Goal: Transaction & Acquisition: Subscribe to service/newsletter

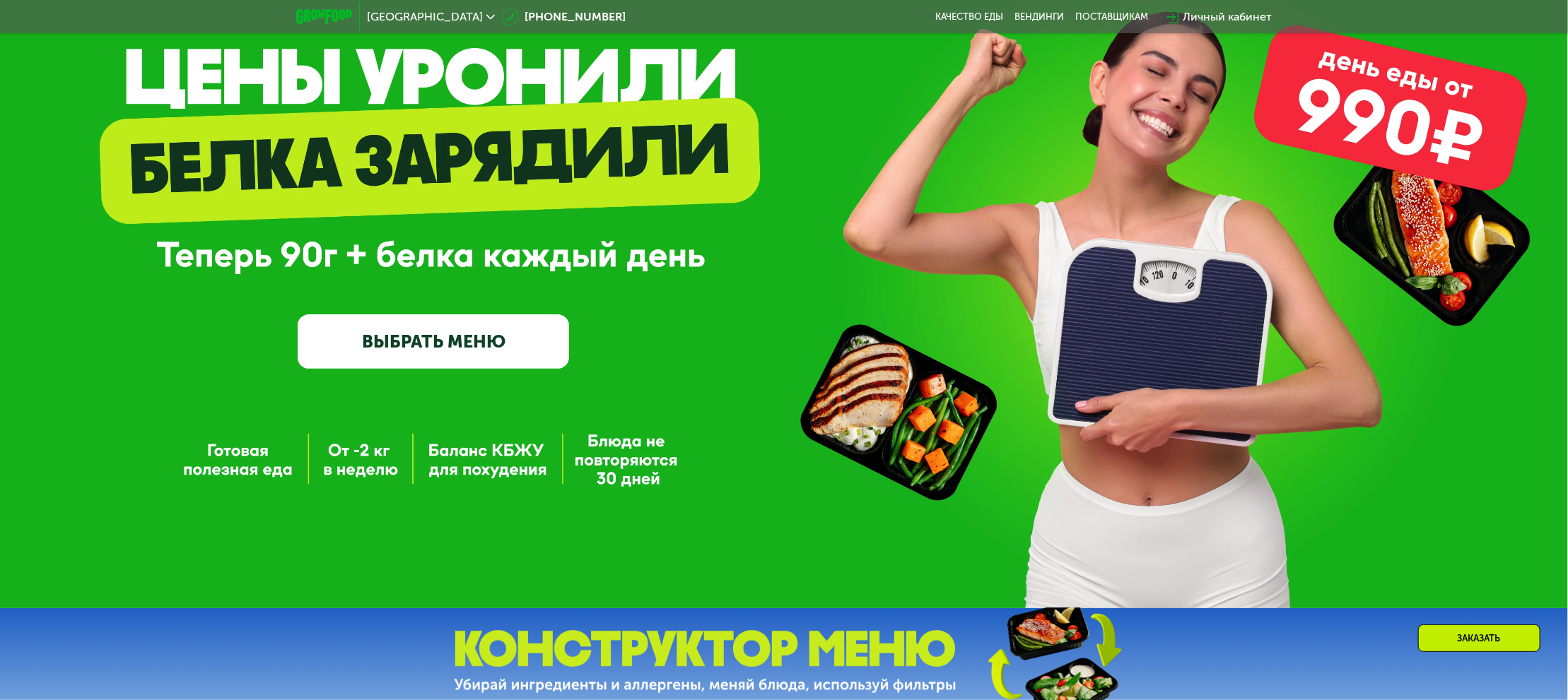
scroll to position [142, 0]
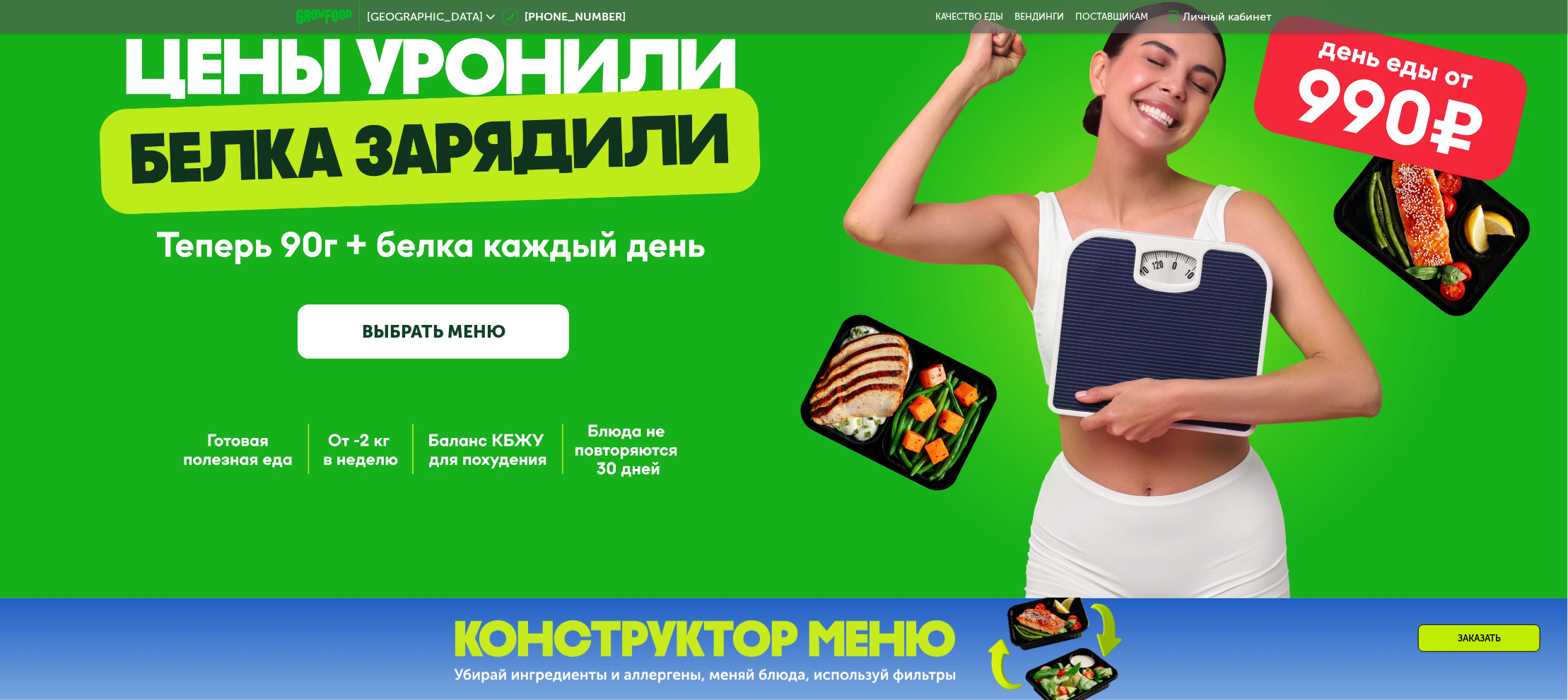
click at [473, 337] on link "ВЫБРАТЬ МЕНЮ" at bounding box center [433, 332] width 272 height 55
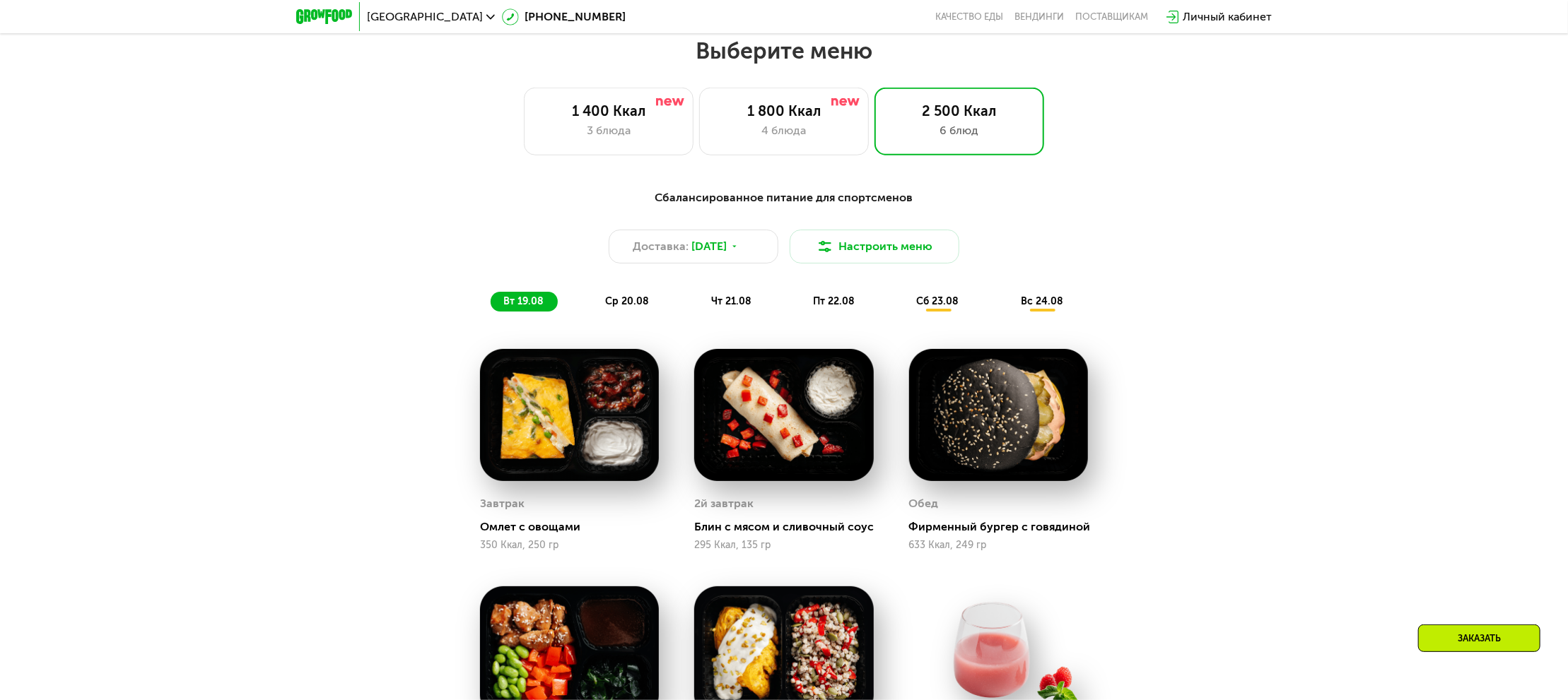
scroll to position [868, 0]
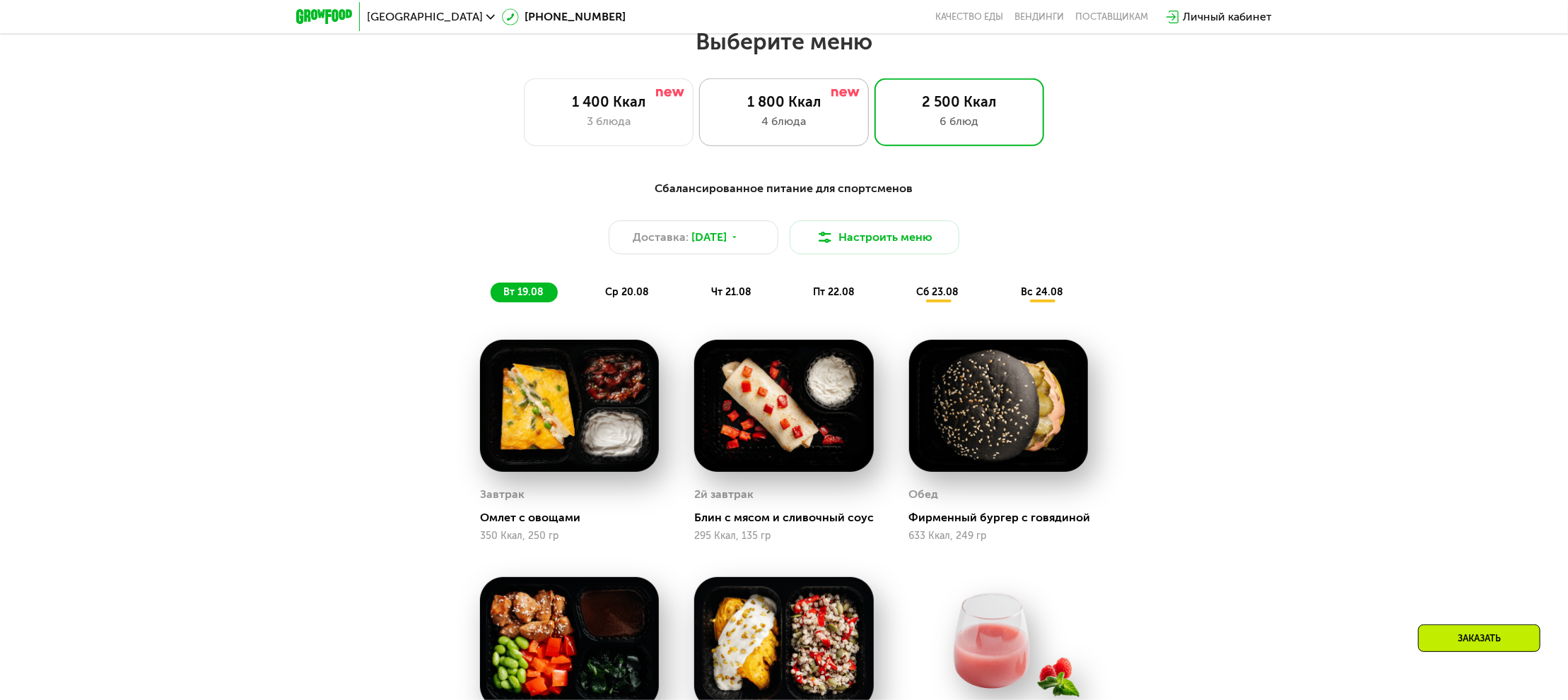
click at [875, 137] on div "1 800 Ккал 4 блюда" at bounding box center [959, 112] width 170 height 68
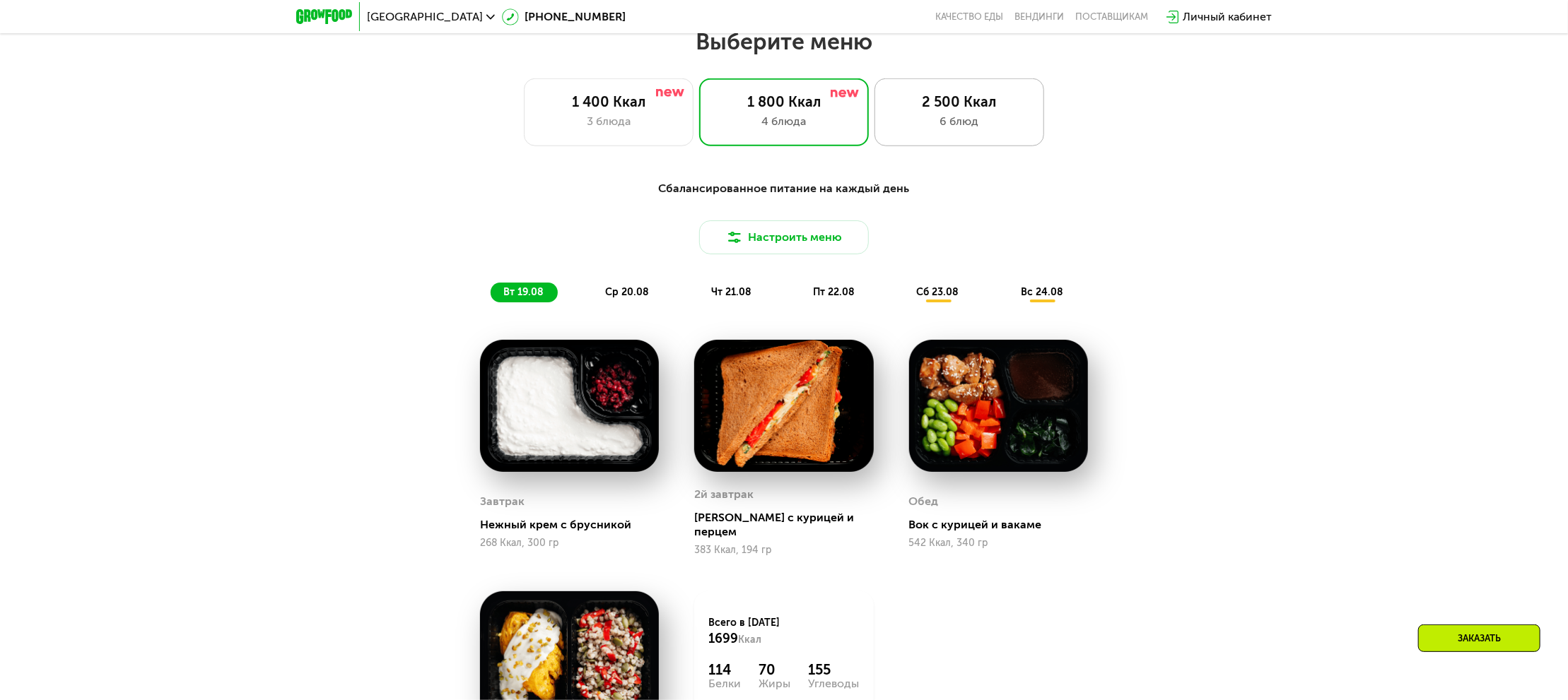
click at [966, 122] on div "6 блюд" at bounding box center [959, 121] width 140 height 17
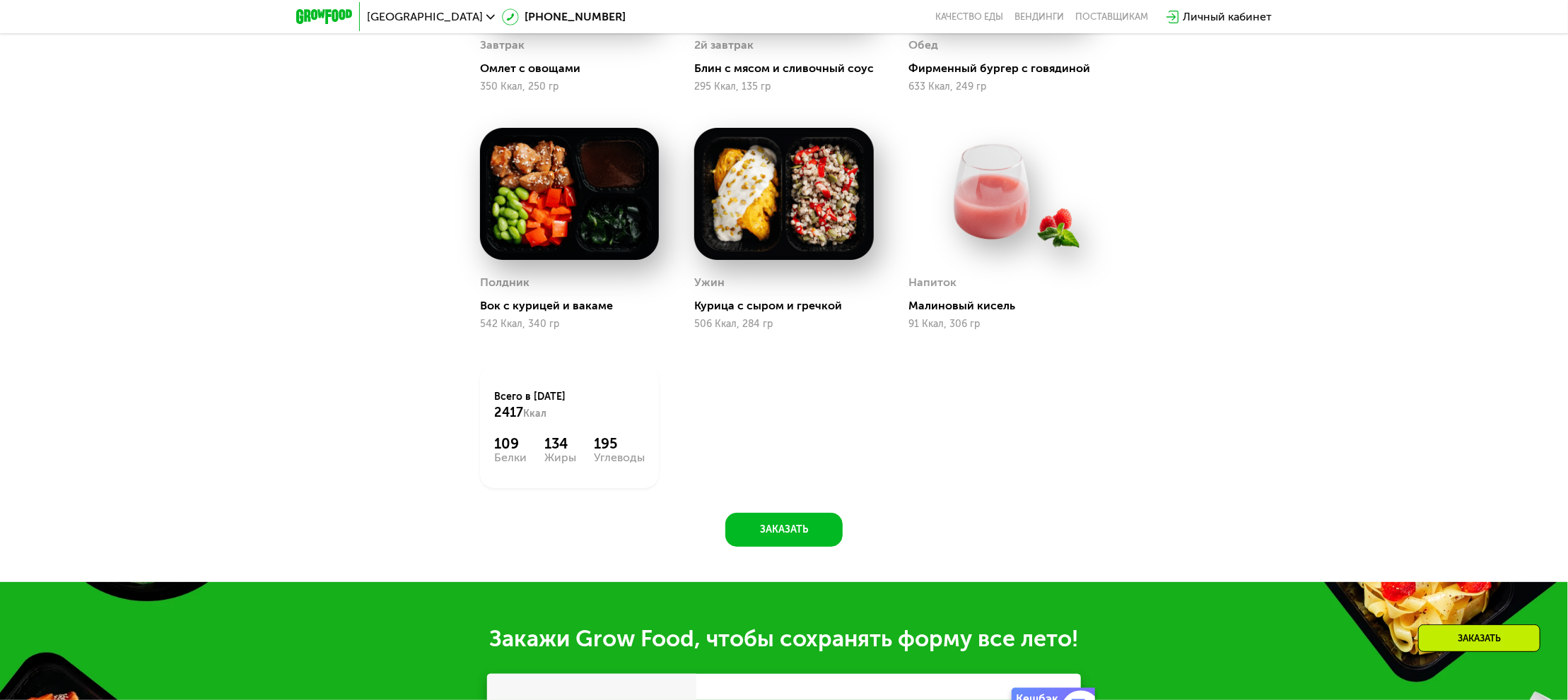
scroll to position [1504, 0]
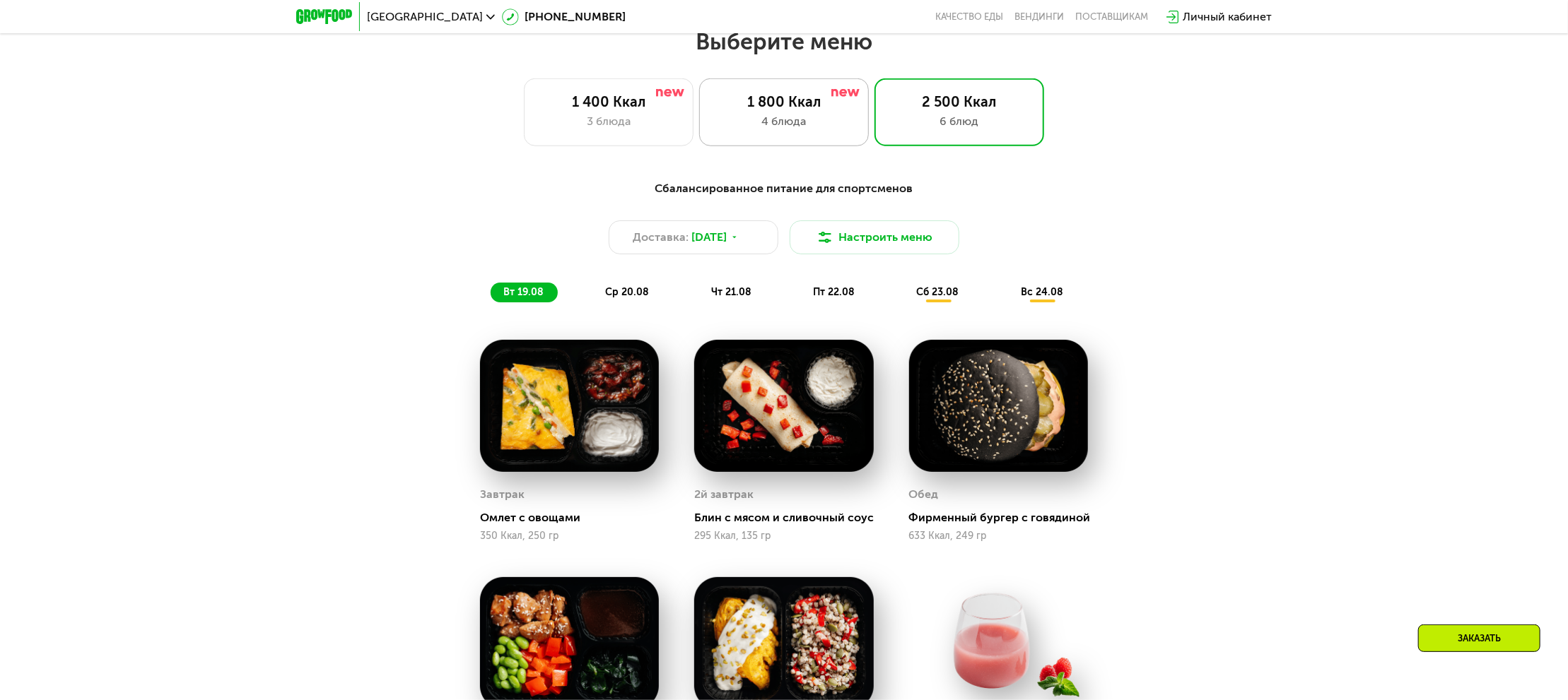
click at [875, 137] on div "1 800 Ккал 4 блюда" at bounding box center [959, 112] width 170 height 68
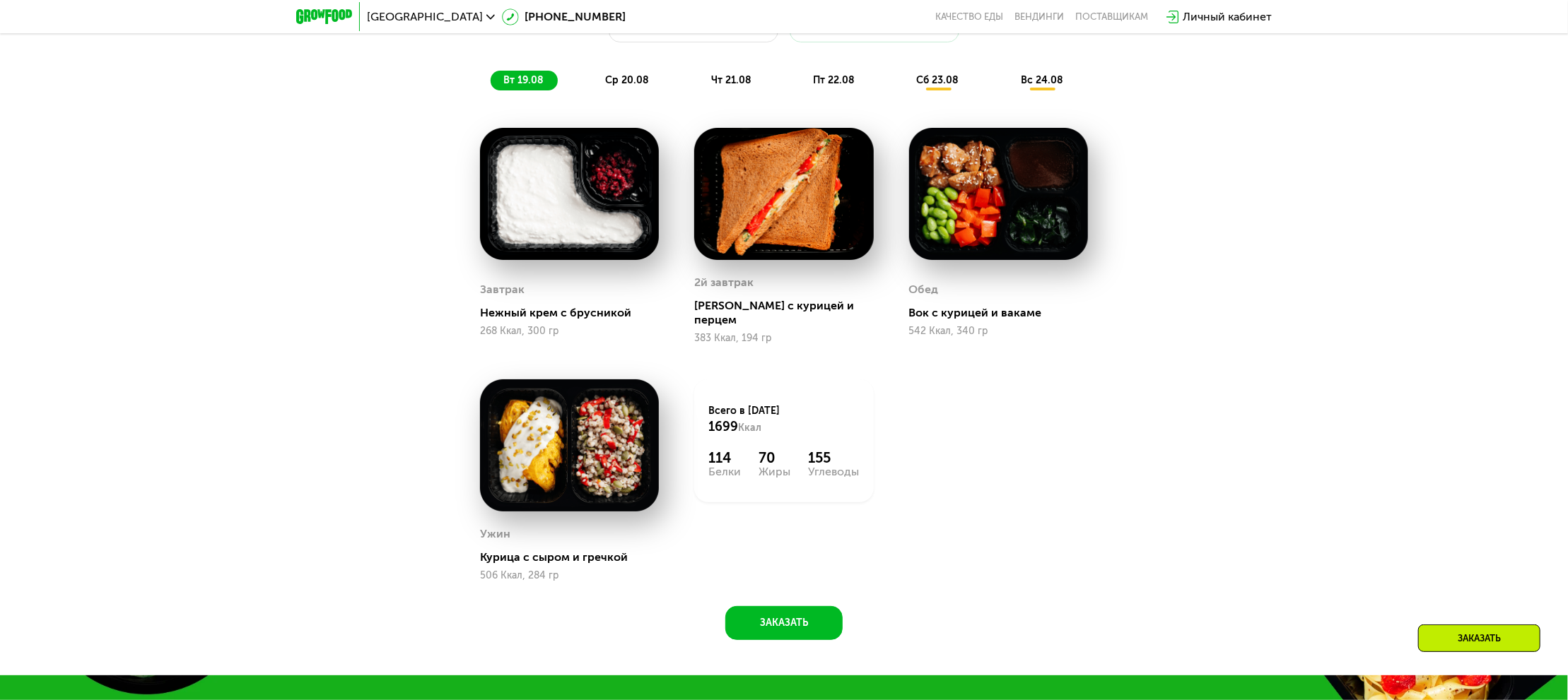
scroll to position [1010, 0]
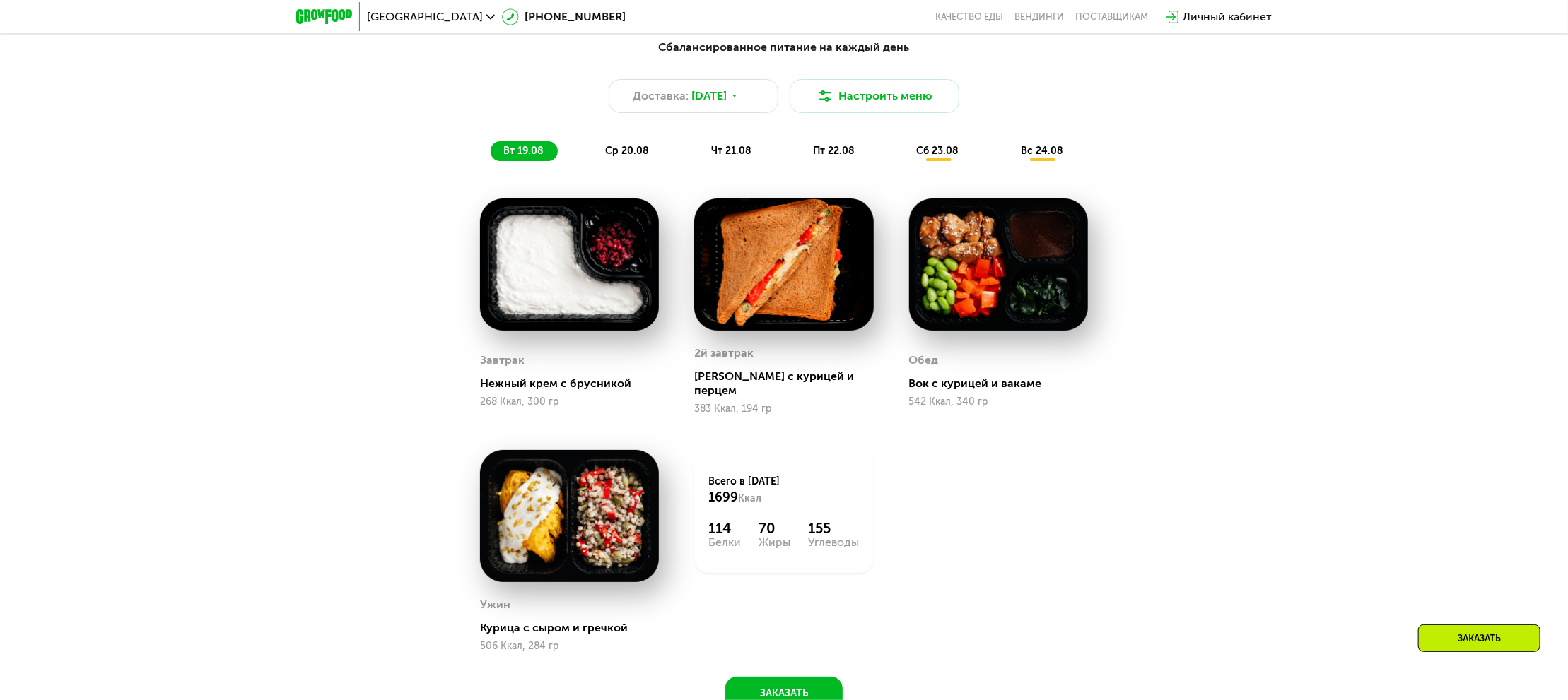
click at [628, 157] on span "ср 20.08" at bounding box center [627, 151] width 44 height 12
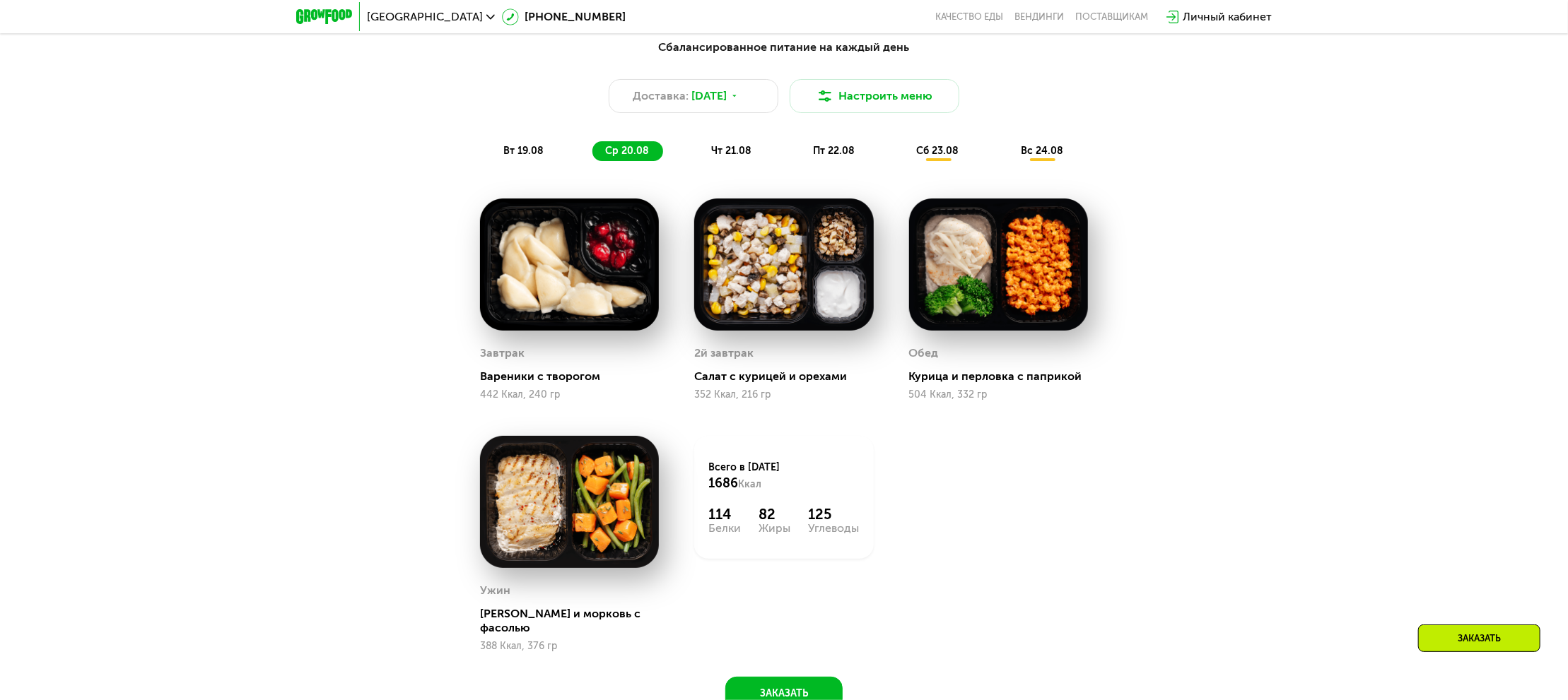
click at [725, 157] on span "чт 21.08" at bounding box center [731, 151] width 40 height 12
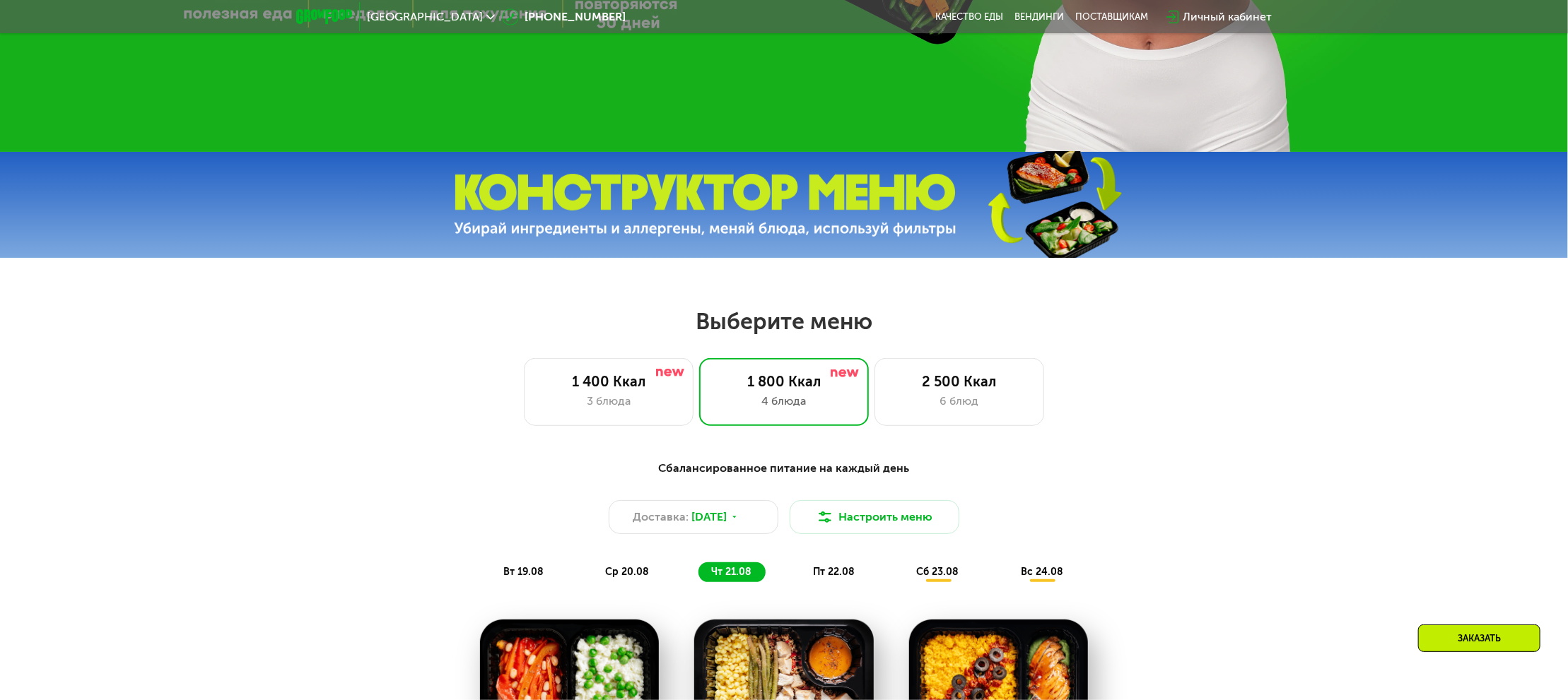
scroll to position [726, 0]
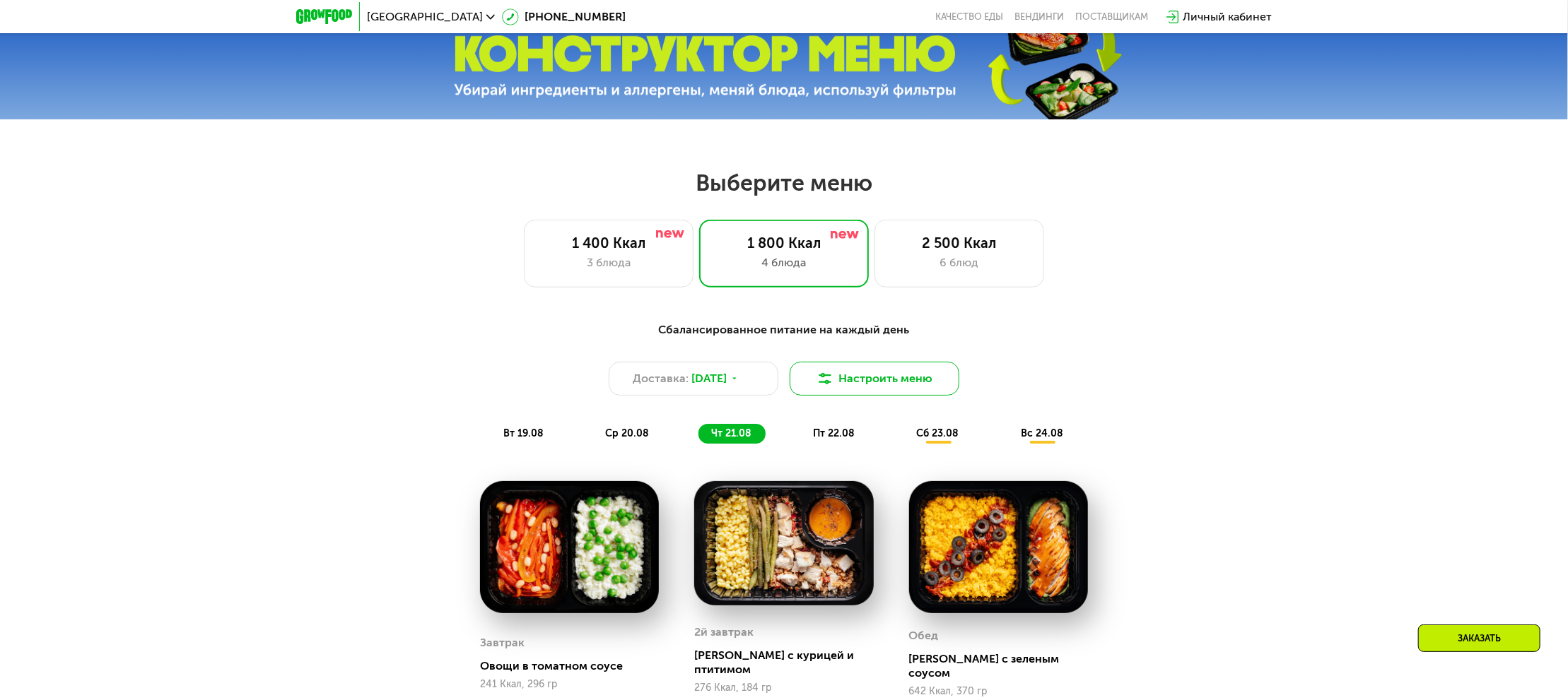
click at [845, 387] on button "Настроить меню" at bounding box center [875, 378] width 170 height 34
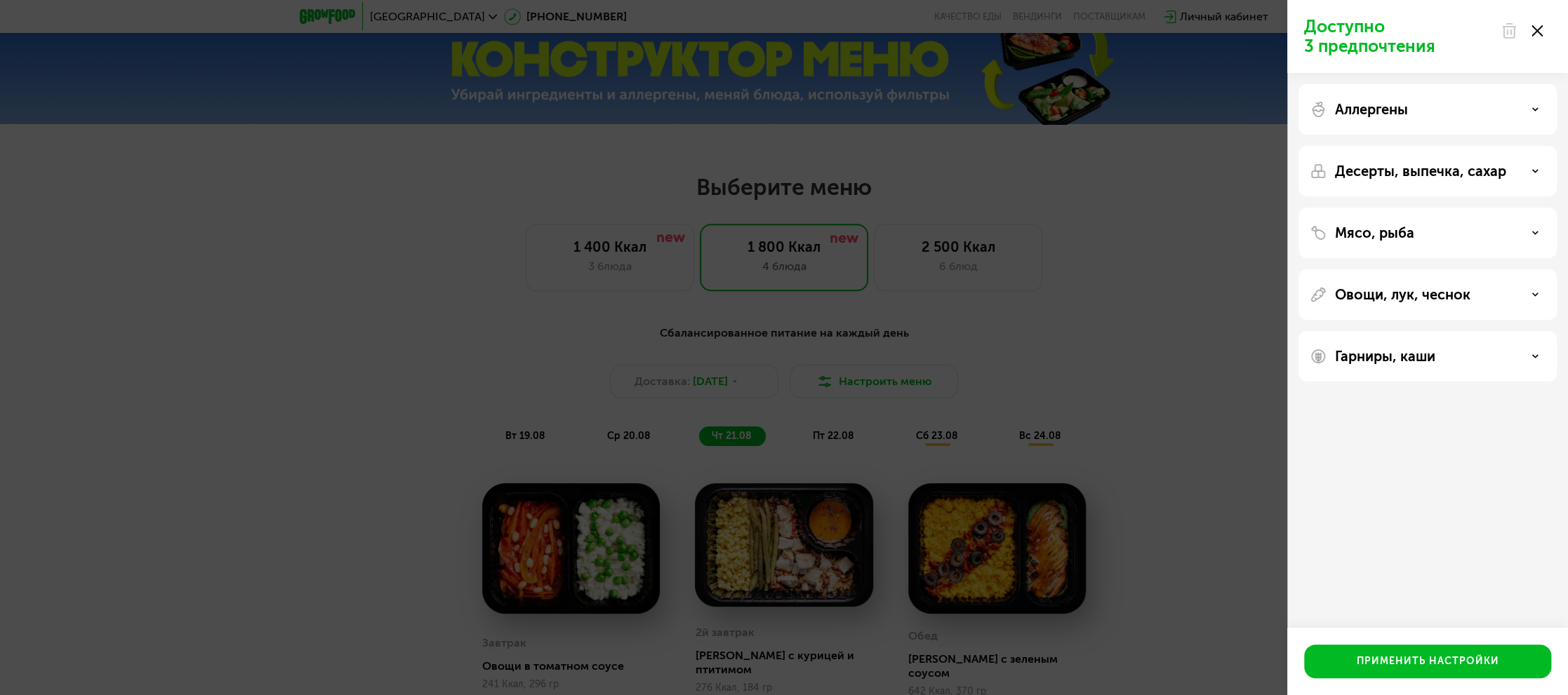
click at [1332, 366] on div "Гарниры, каши" at bounding box center [1428, 356] width 259 height 51
click at [1480, 361] on div "Гарниры, каши" at bounding box center [1428, 356] width 236 height 17
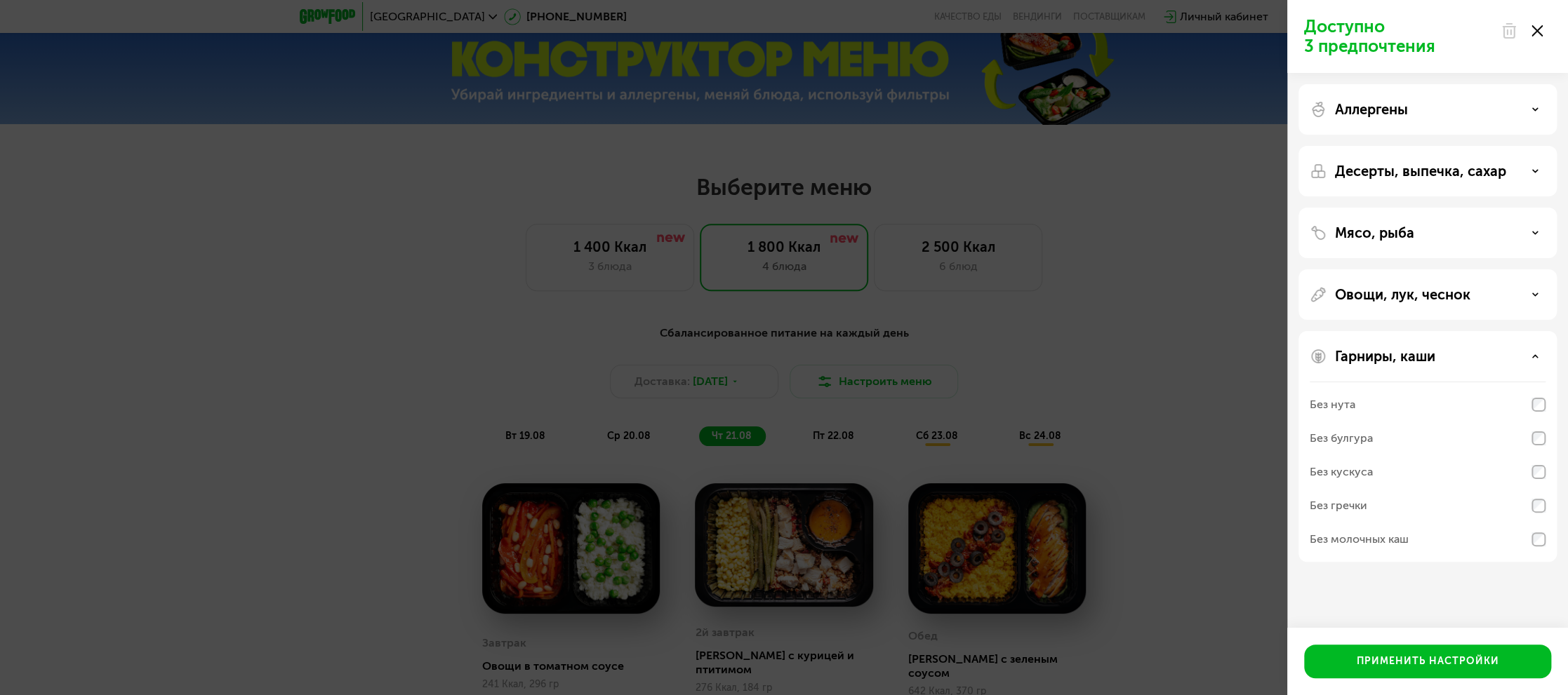
click at [1227, 361] on div "Доступно 3 предпочтения Аллергены Десерты, выпечка, сахар Мясо, рыба Овощи, лук…" at bounding box center [784, 348] width 1568 height 695
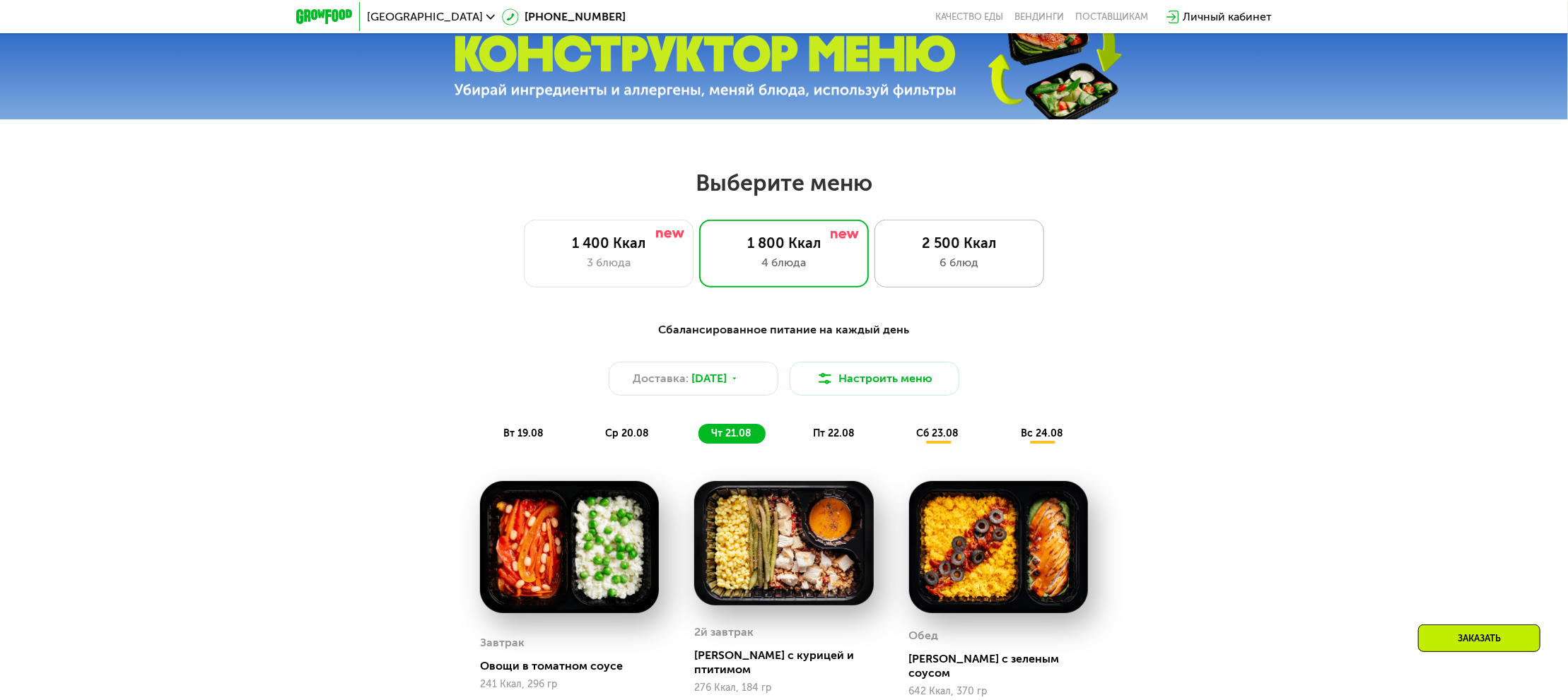
click at [916, 263] on div "6 блюд" at bounding box center [959, 262] width 140 height 17
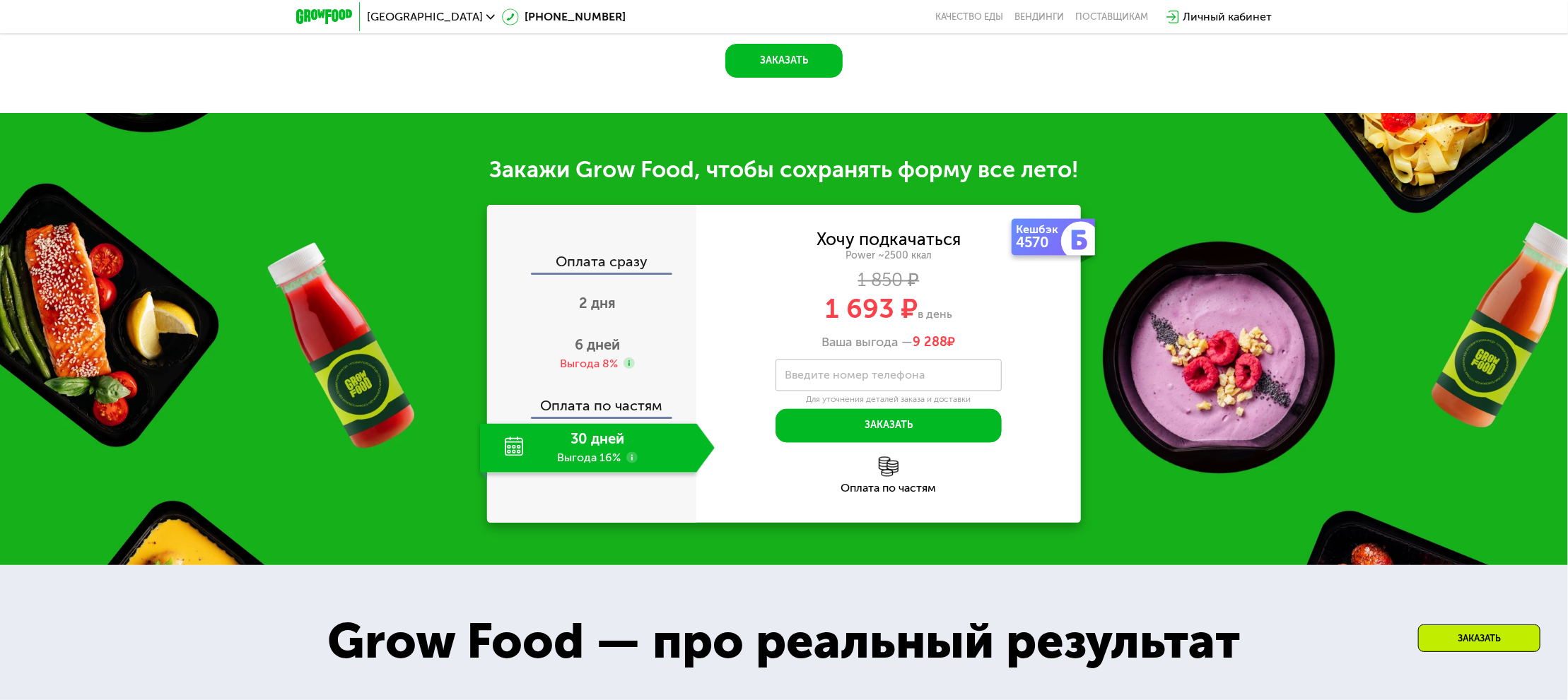
scroll to position [1787, 0]
click at [628, 460] on use at bounding box center [632, 457] width 11 height 11
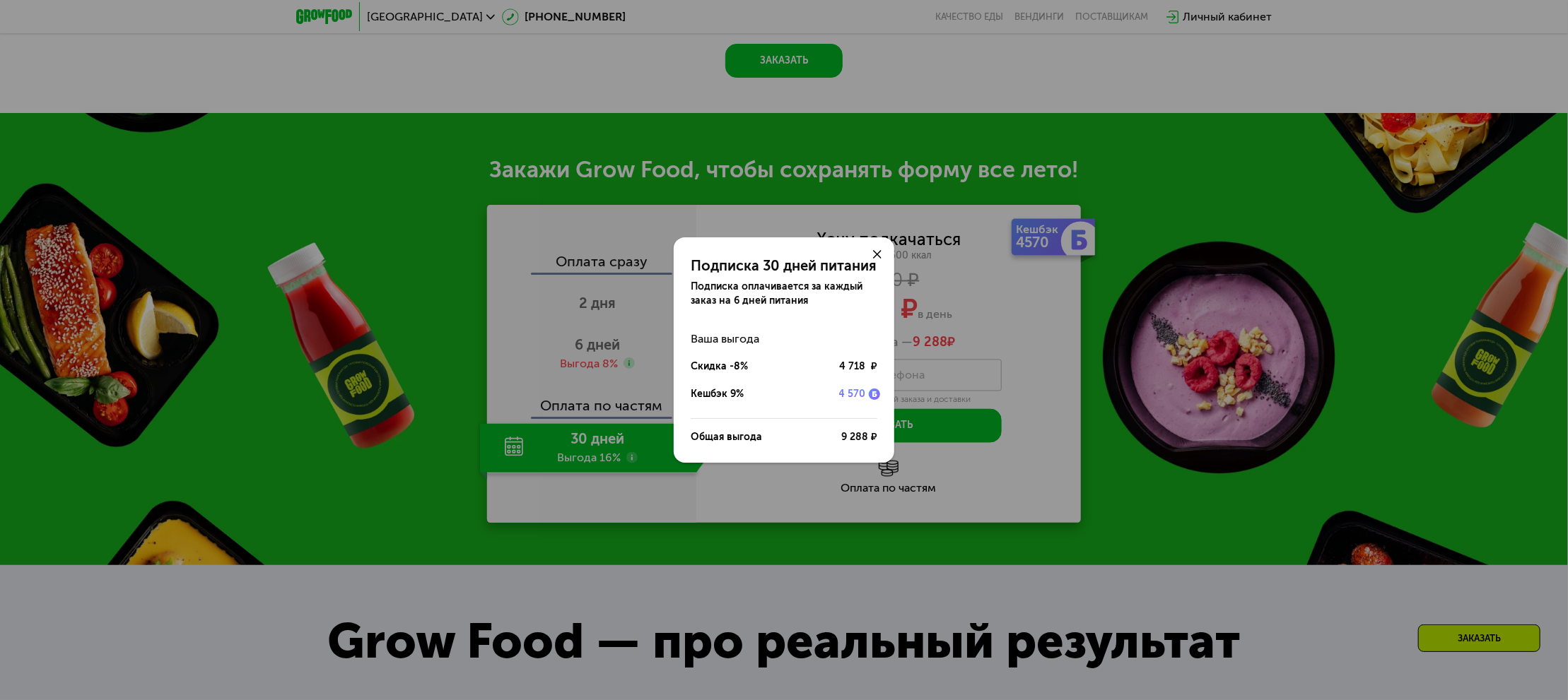
click at [678, 494] on div "Подписка 30 дней питания Подписка оплачивается за каждый заказ на 6 дней питани…" at bounding box center [784, 350] width 1568 height 700
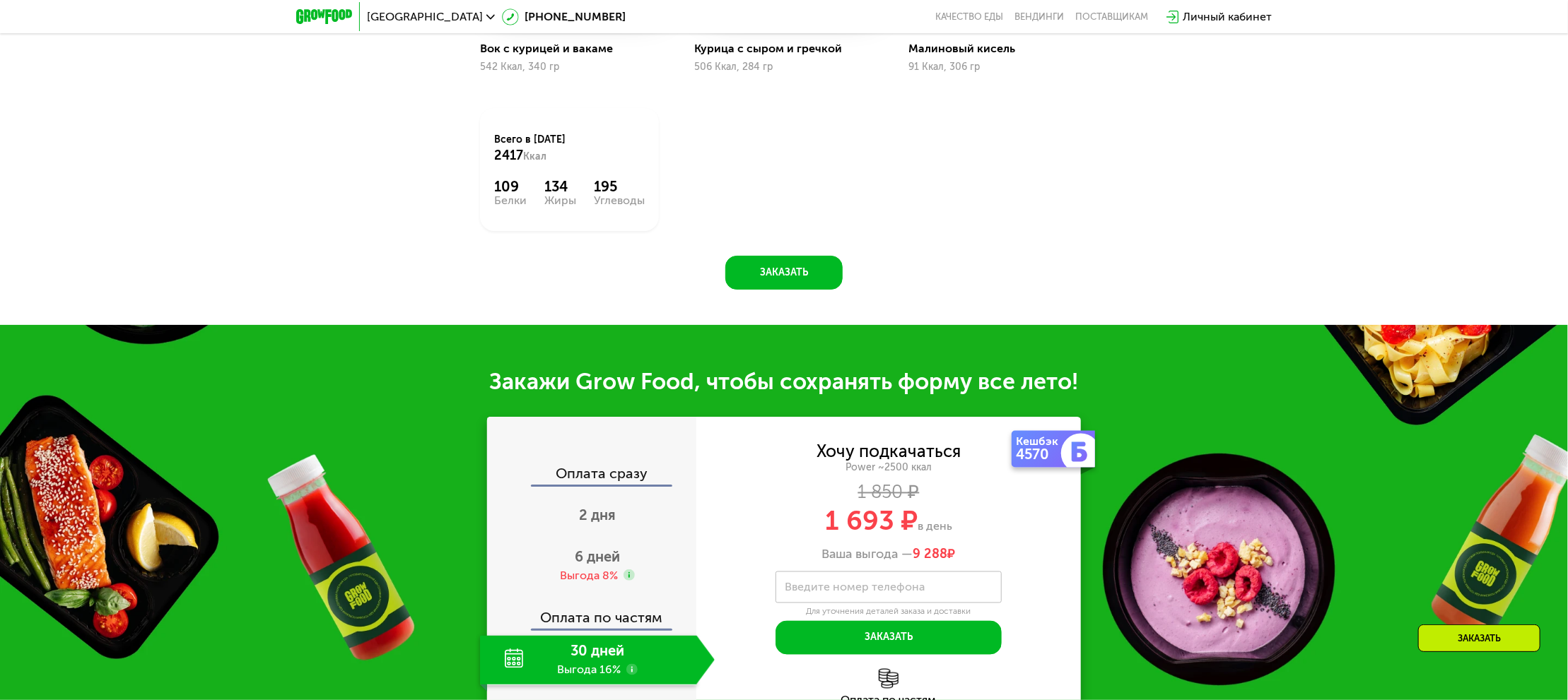
scroll to position [1645, 0]
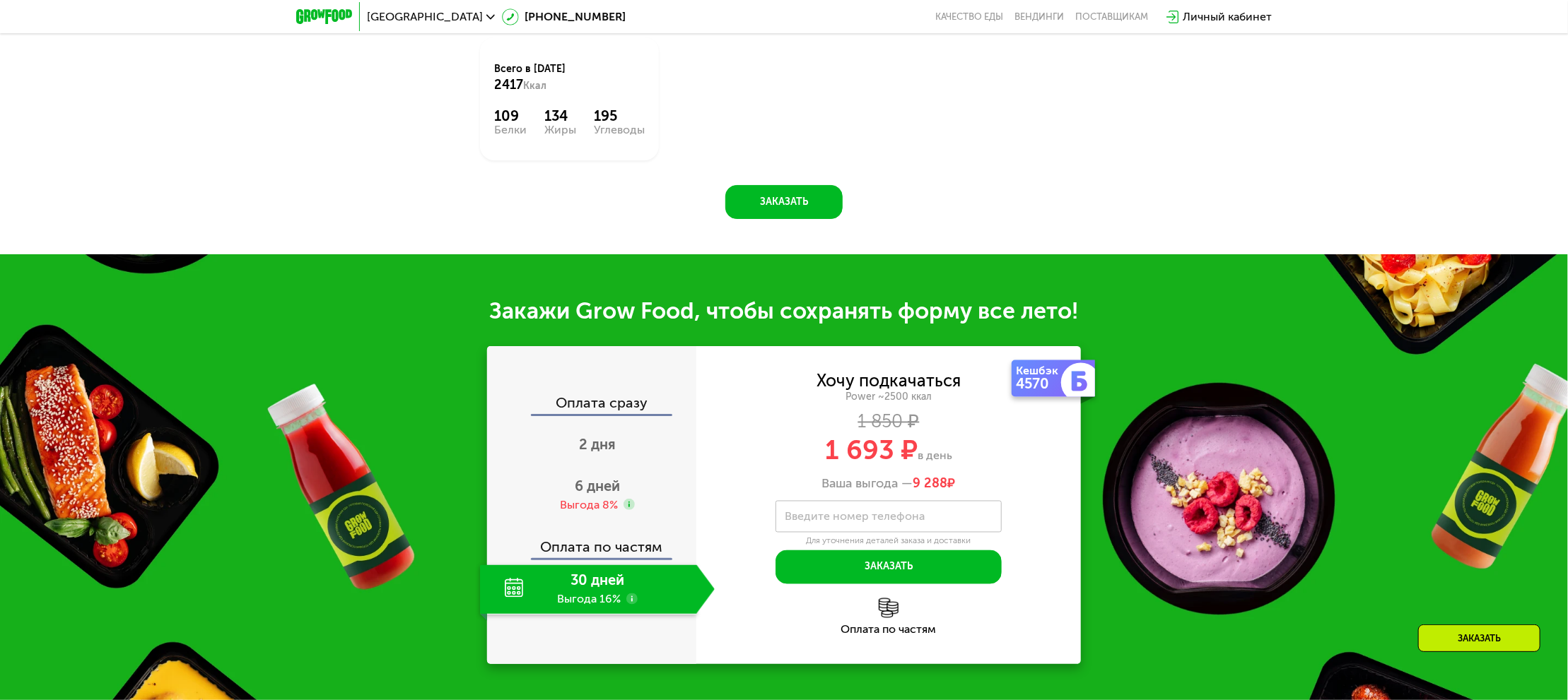
click at [625, 411] on div "Оплата сразу" at bounding box center [592, 405] width 208 height 18
click at [612, 441] on span "2 дня" at bounding box center [597, 444] width 37 height 17
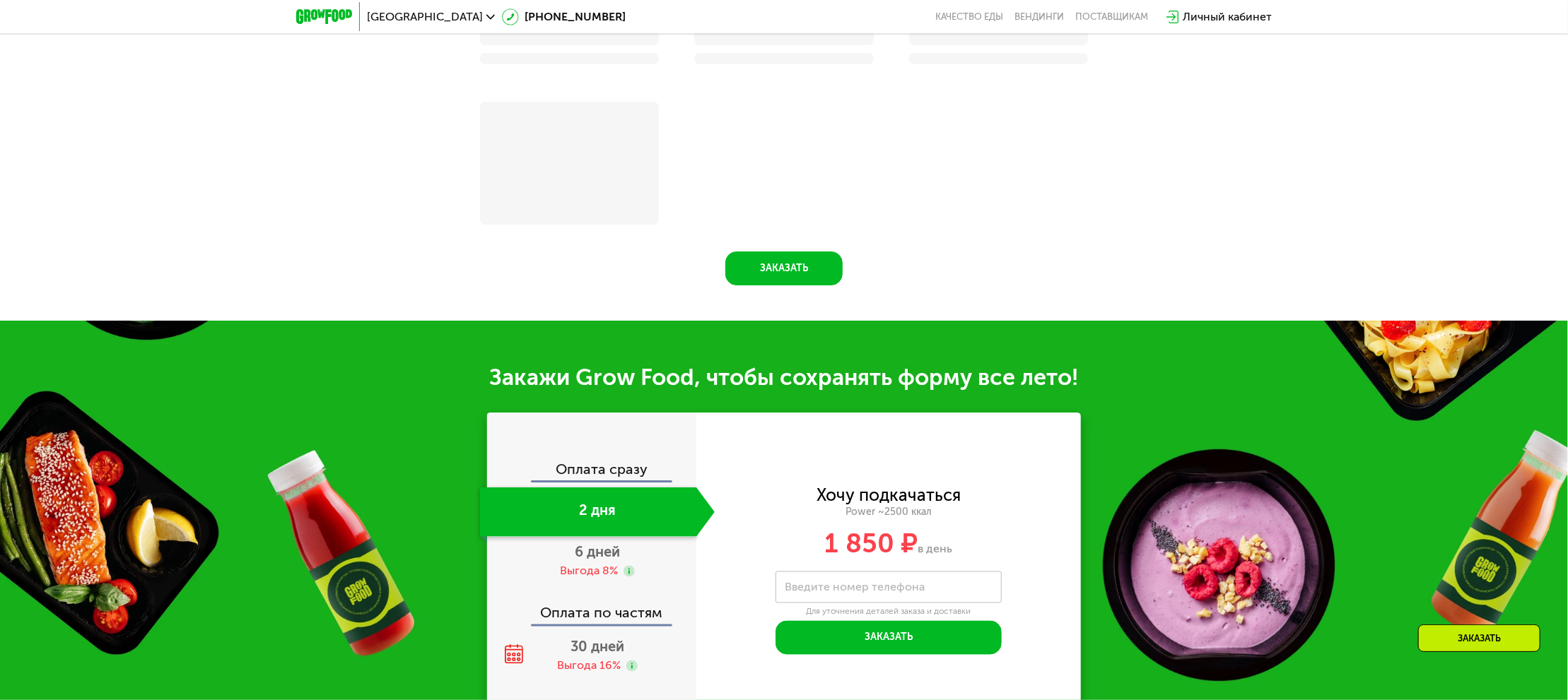
scroll to position [1710, 0]
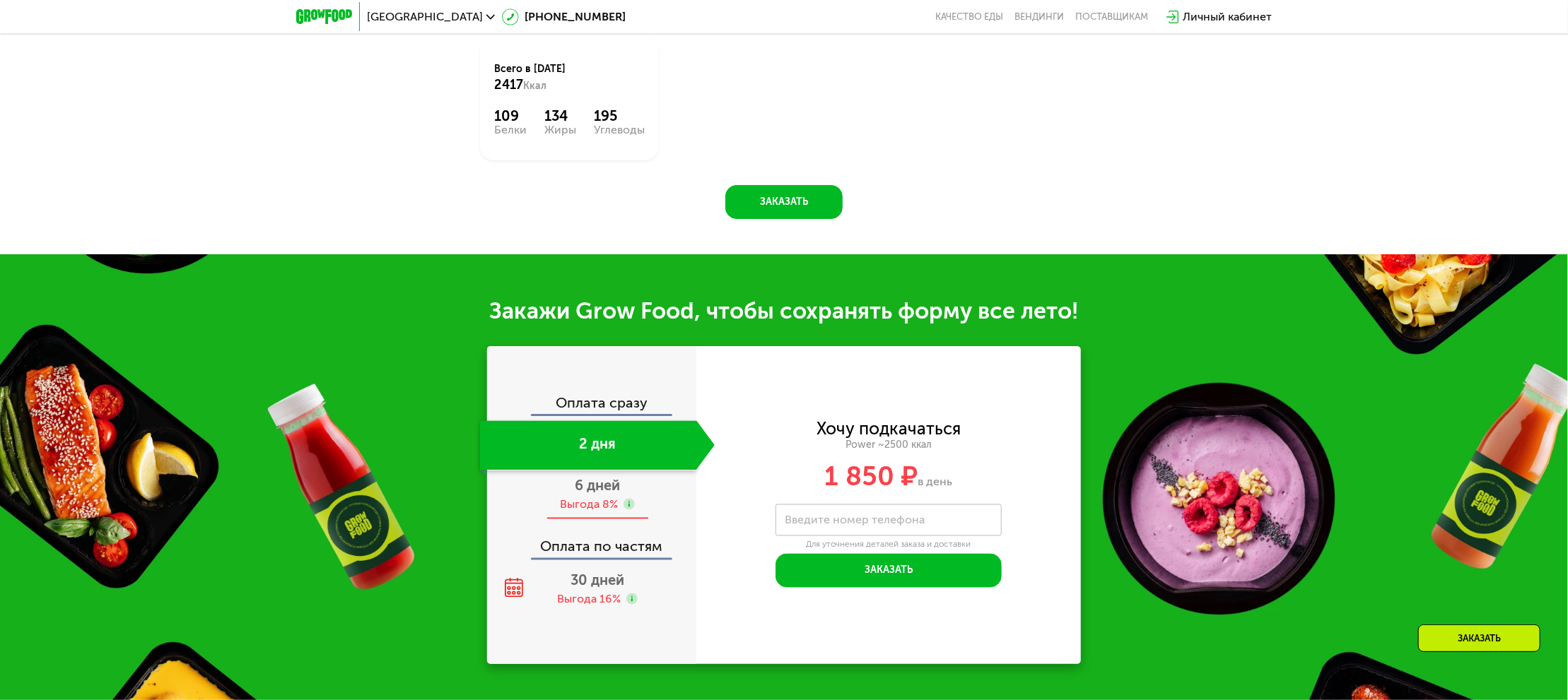
click at [602, 502] on div "Выгода 8%" at bounding box center [589, 506] width 58 height 16
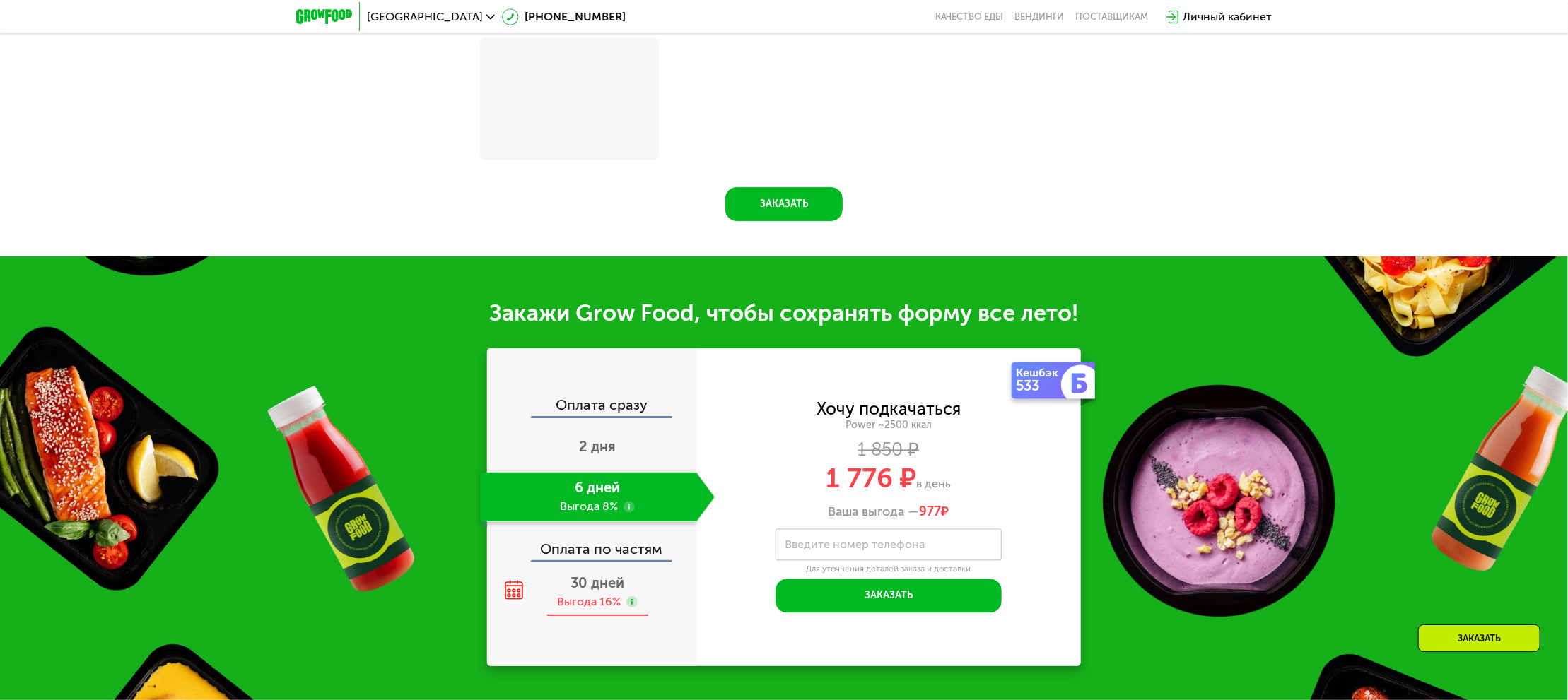
click at [596, 585] on span "30 дней" at bounding box center [597, 582] width 54 height 17
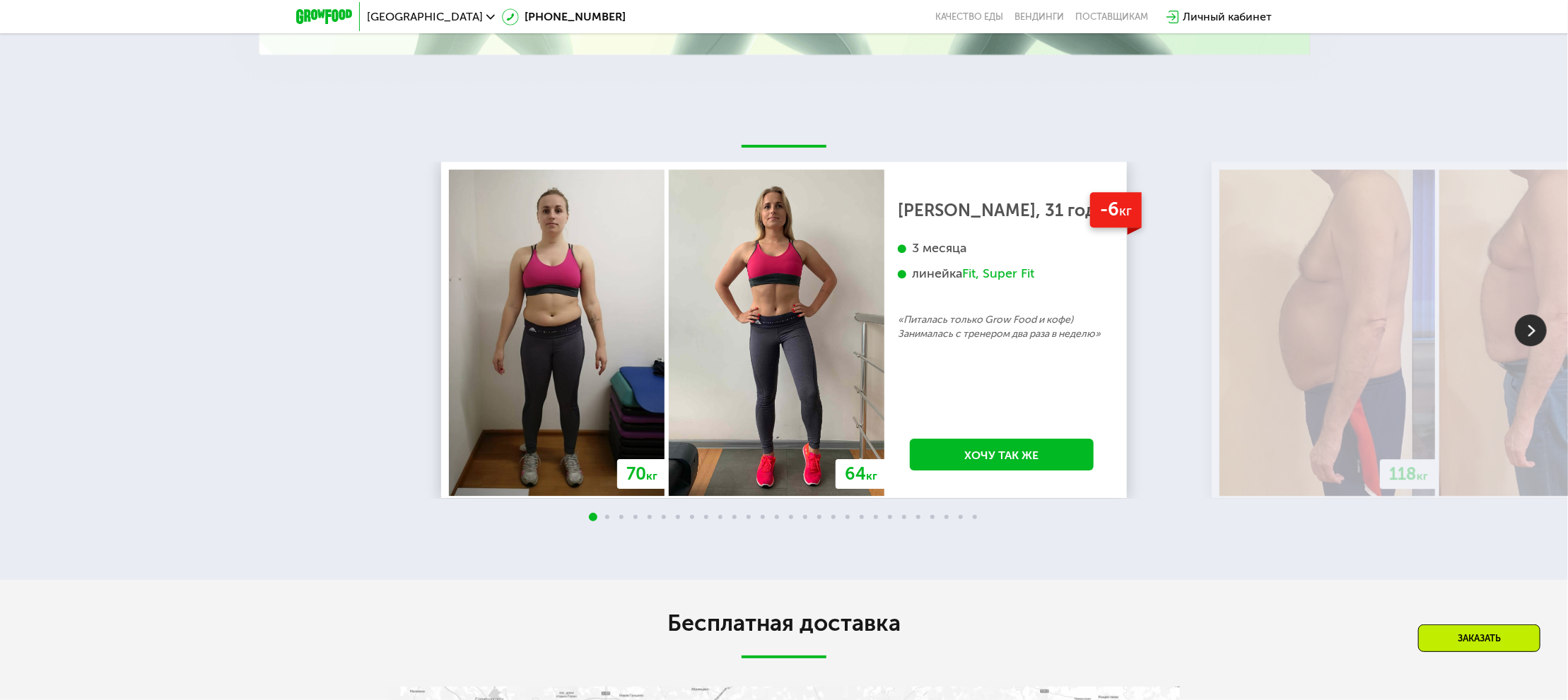
scroll to position [3096, 0]
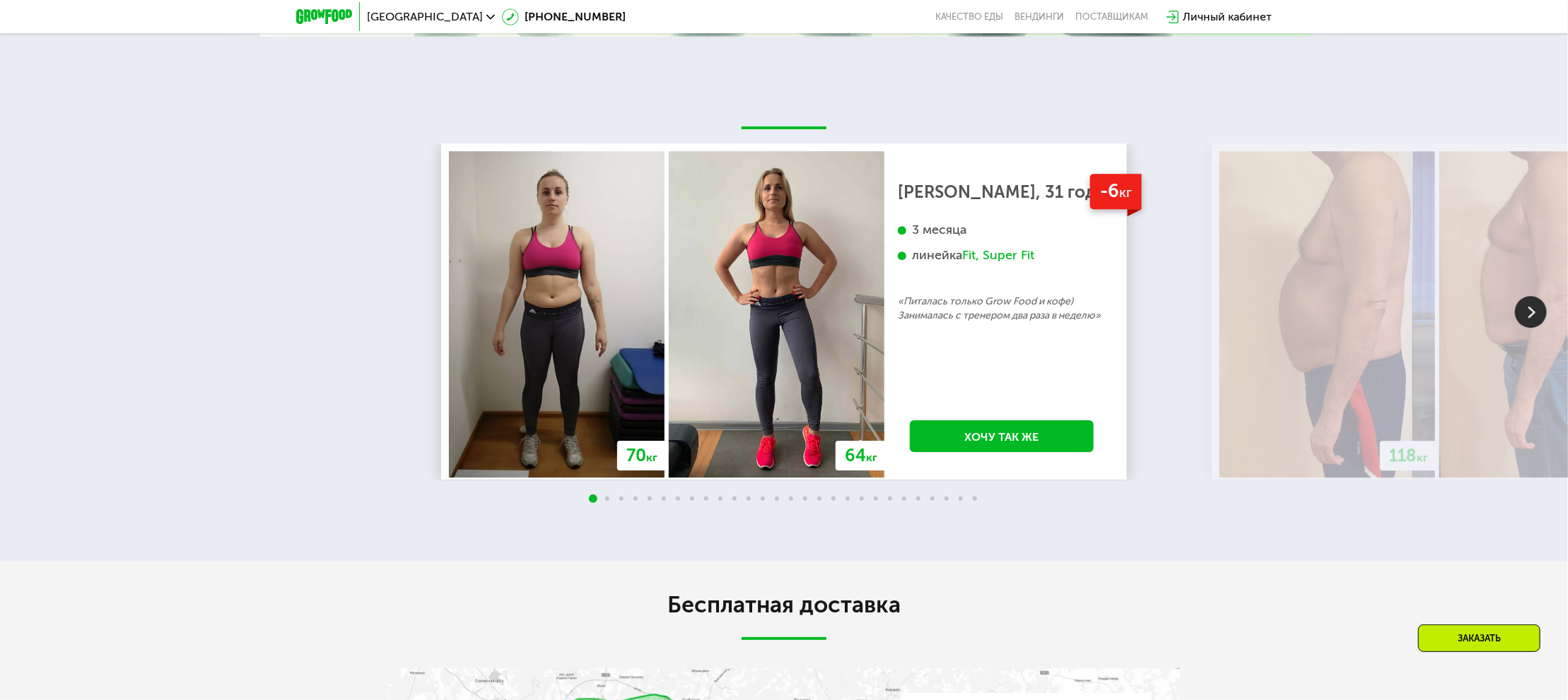
click at [1532, 319] on img at bounding box center [1531, 312] width 32 height 32
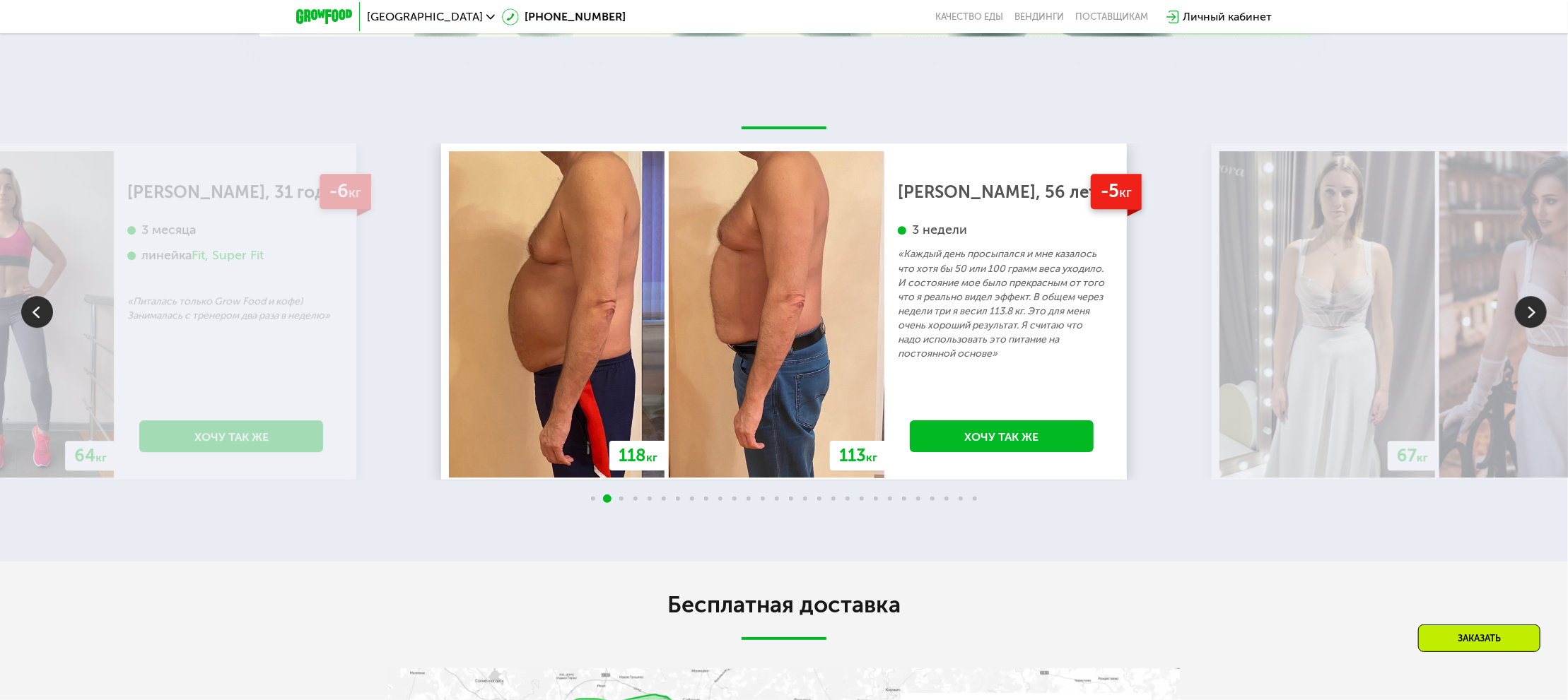
click at [1532, 318] on img at bounding box center [1531, 312] width 32 height 32
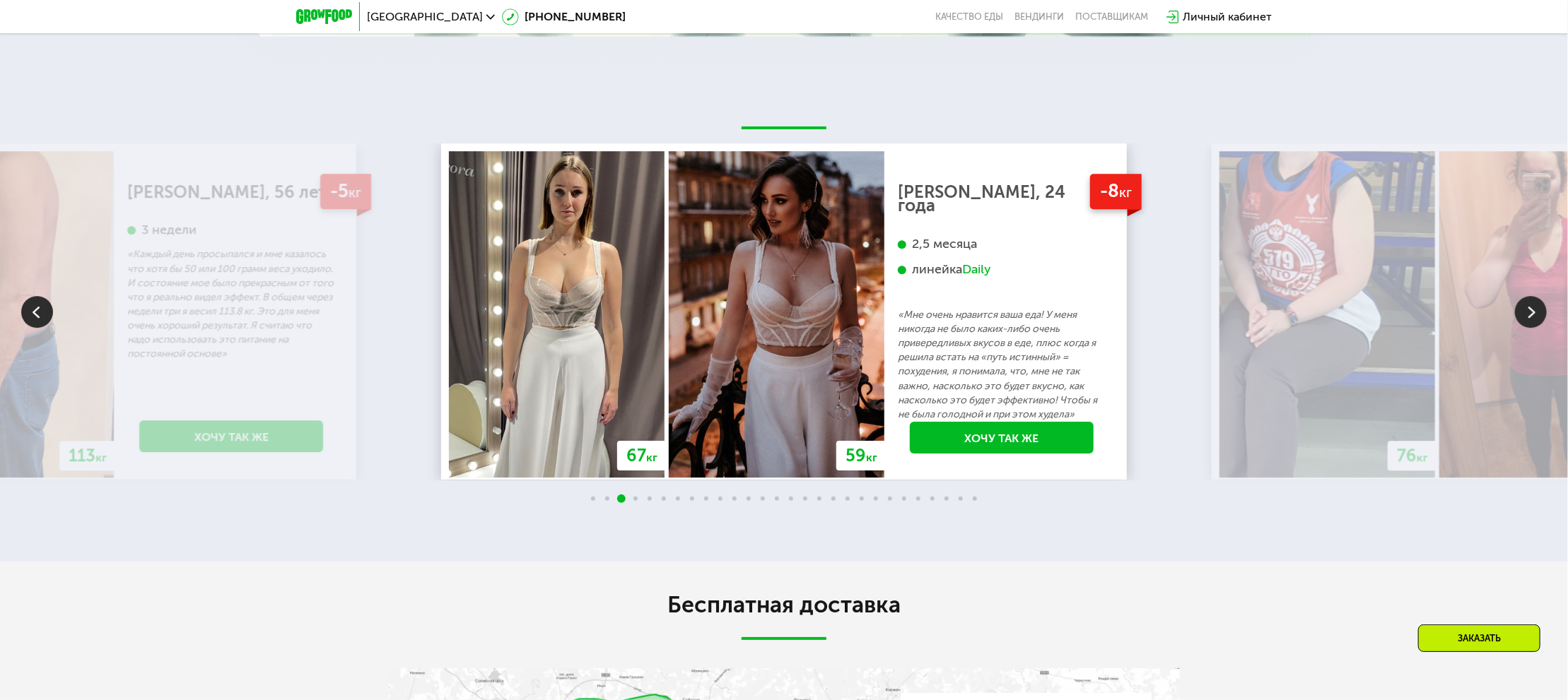
click at [1535, 318] on img at bounding box center [1531, 312] width 32 height 32
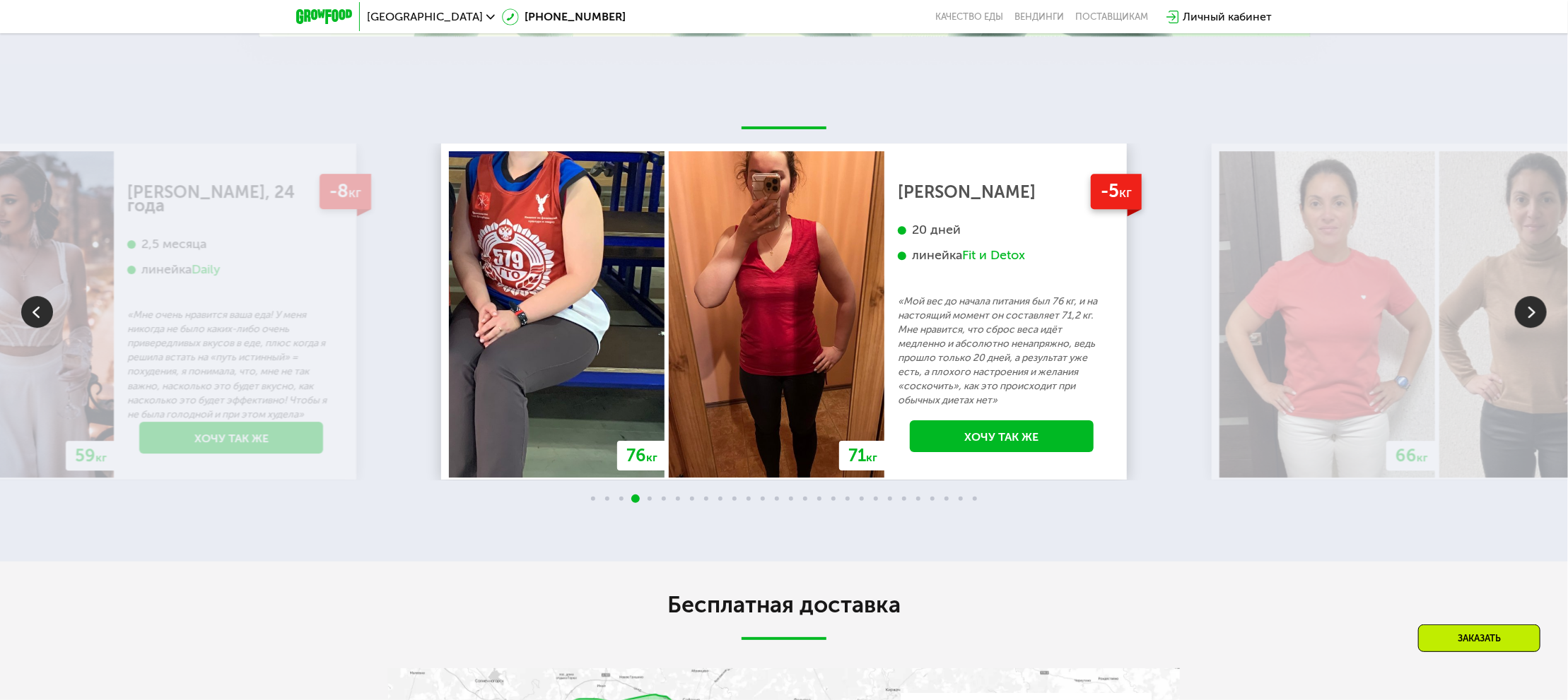
click at [1535, 318] on img at bounding box center [1531, 312] width 32 height 32
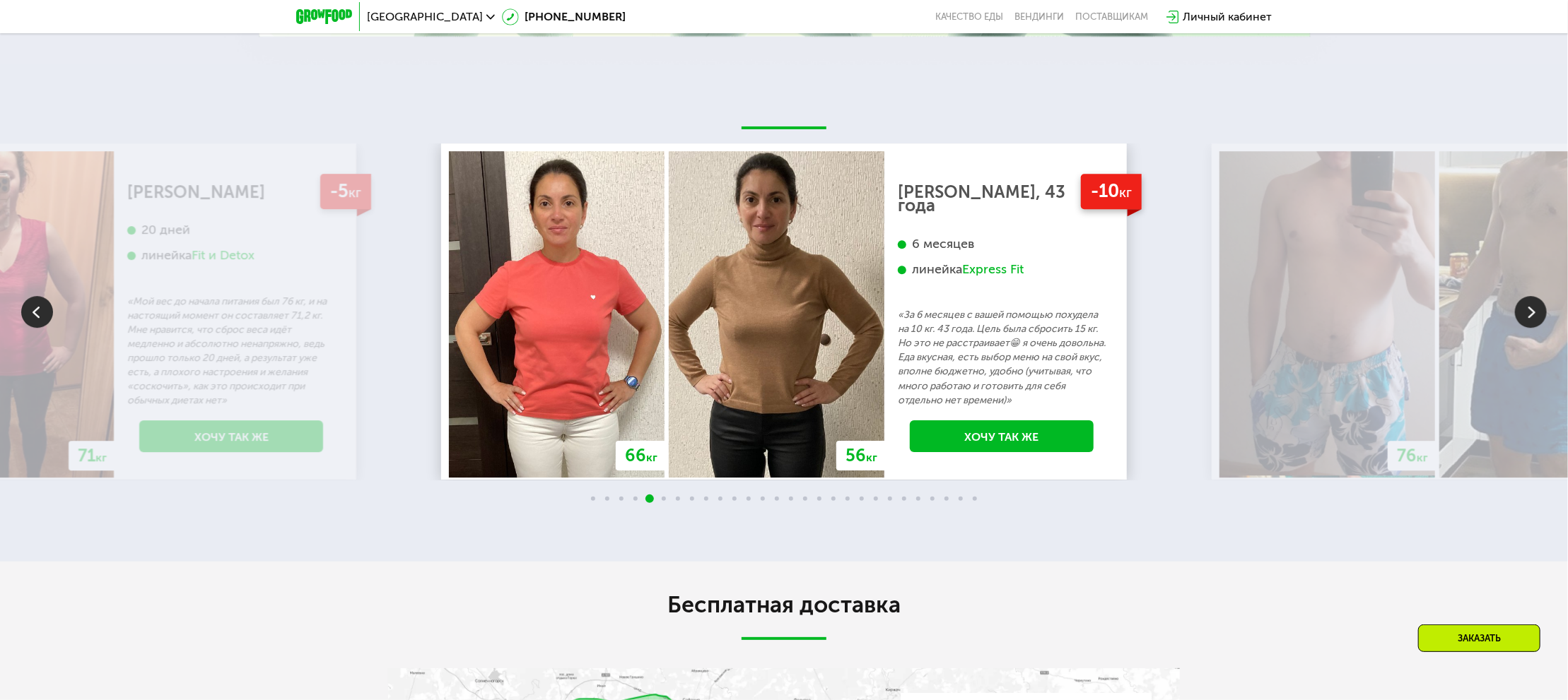
click at [1535, 318] on img at bounding box center [1531, 312] width 32 height 32
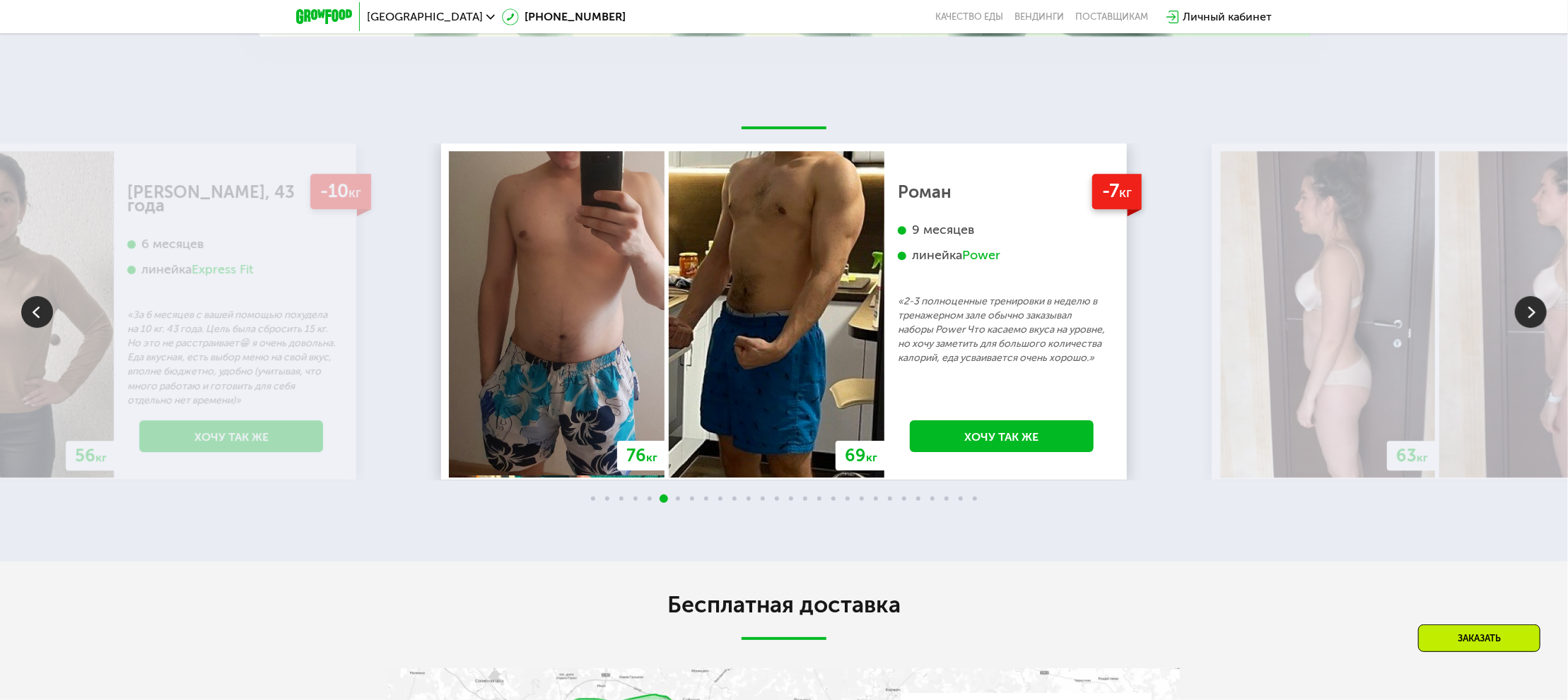
click at [1528, 318] on img at bounding box center [1531, 312] width 32 height 32
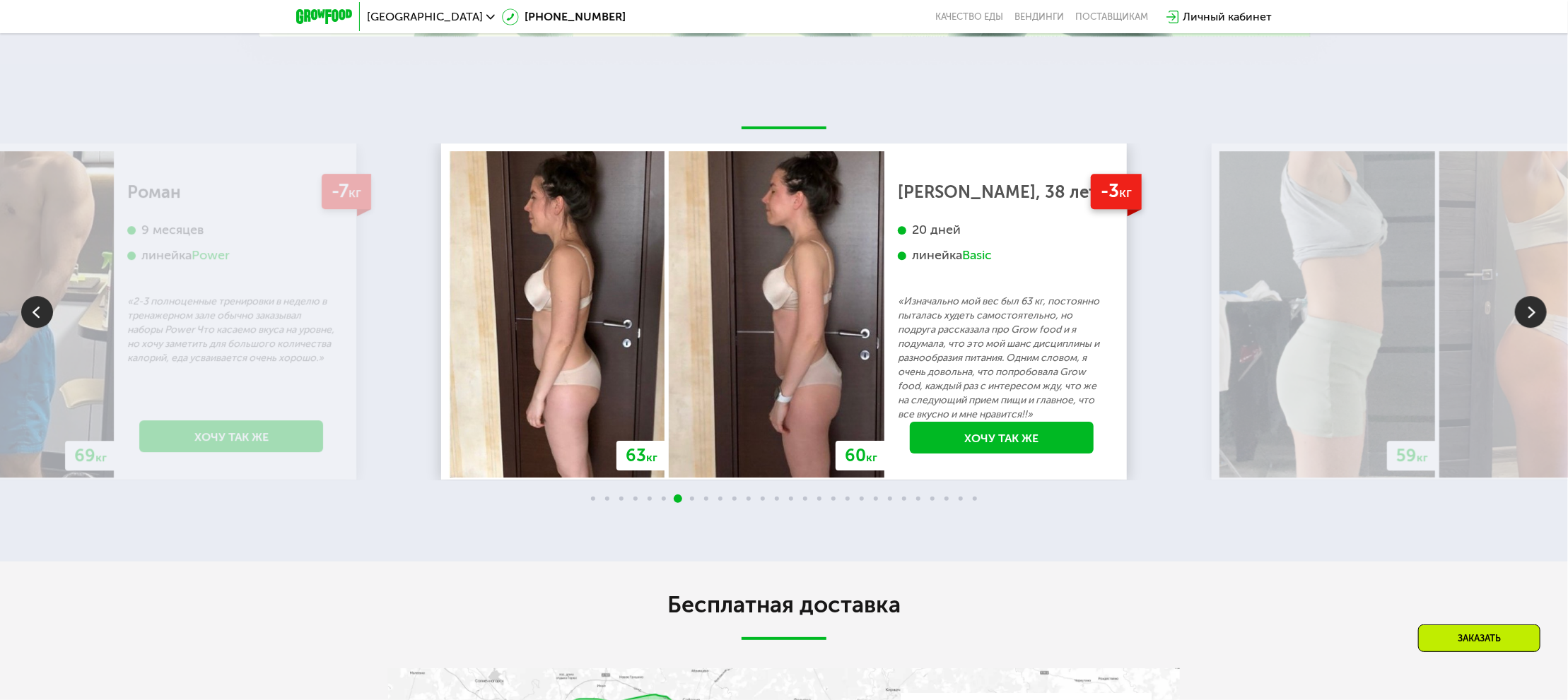
click at [1528, 318] on img at bounding box center [1531, 312] width 32 height 32
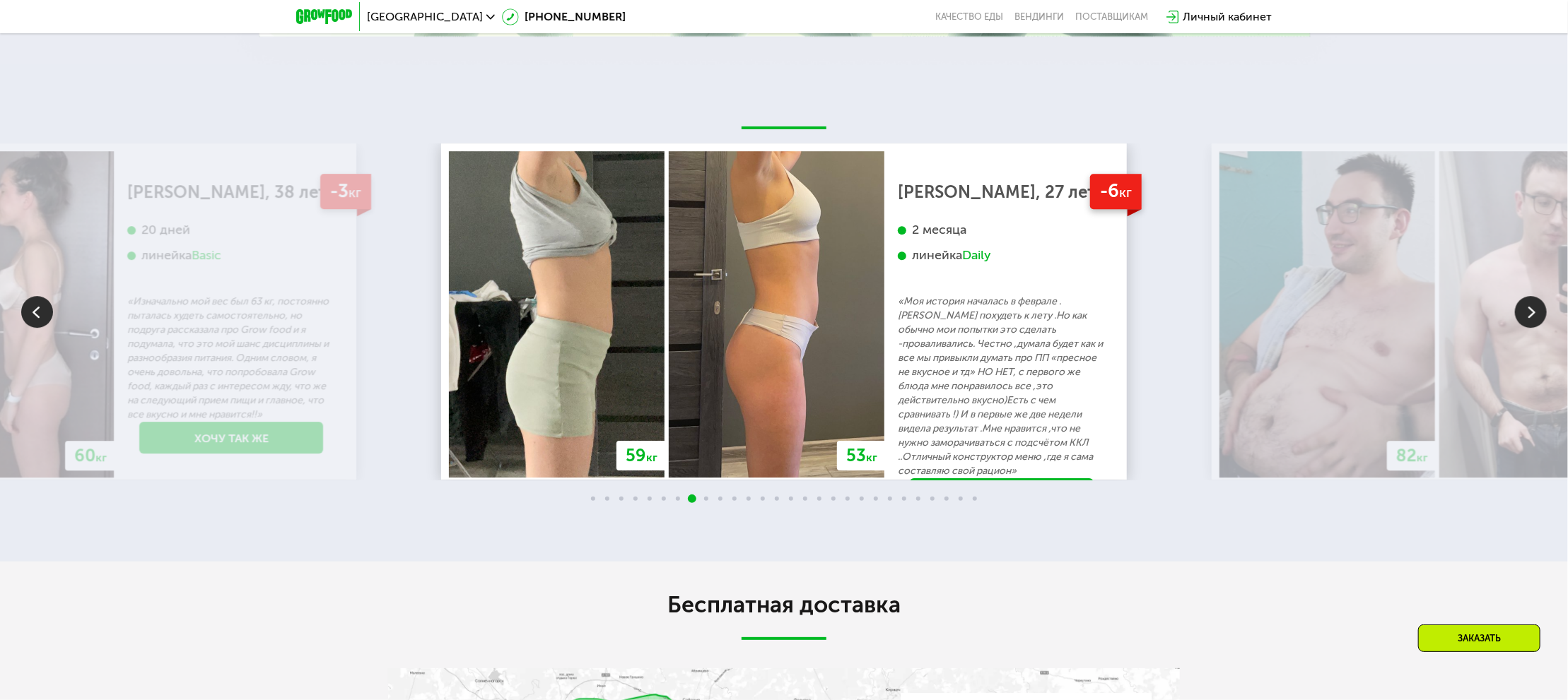
click at [1528, 318] on img at bounding box center [1531, 312] width 32 height 32
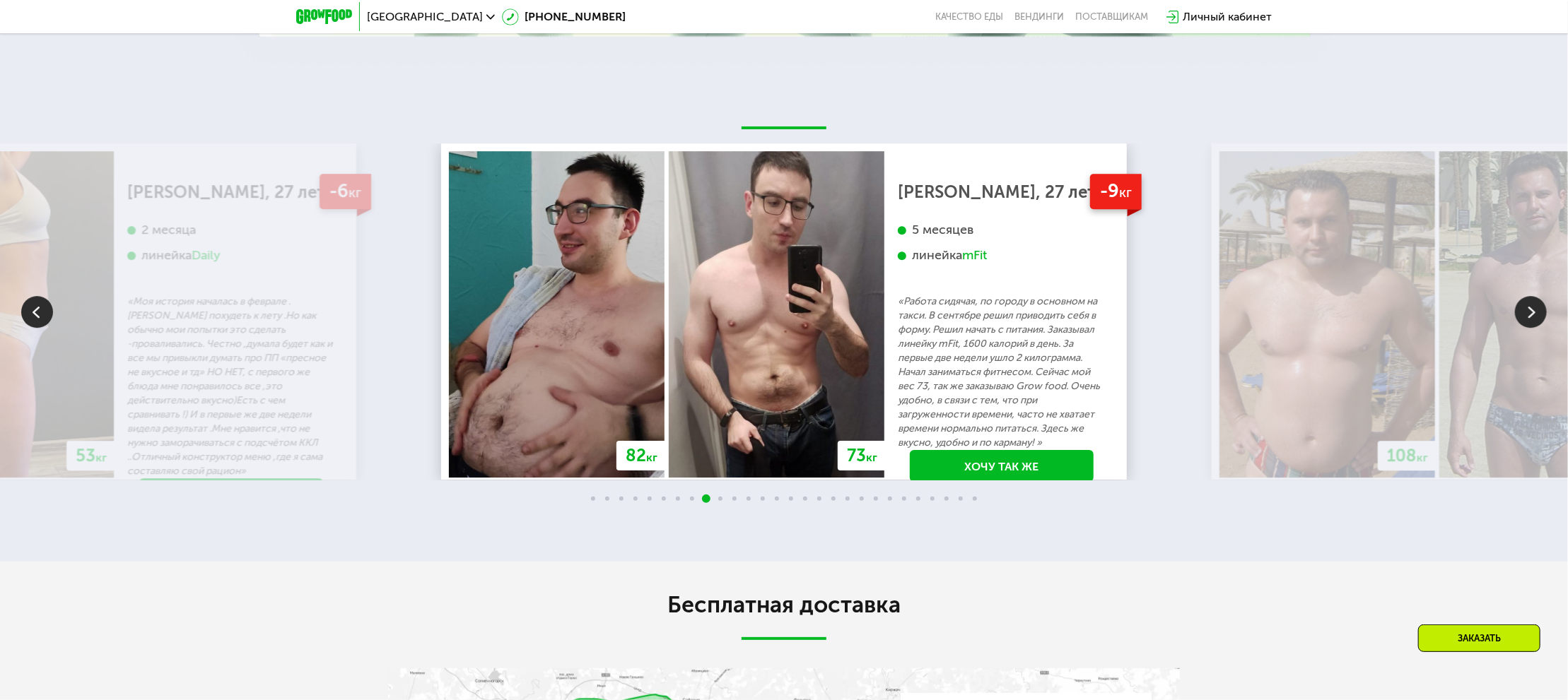
click at [1535, 317] on img at bounding box center [1531, 312] width 32 height 32
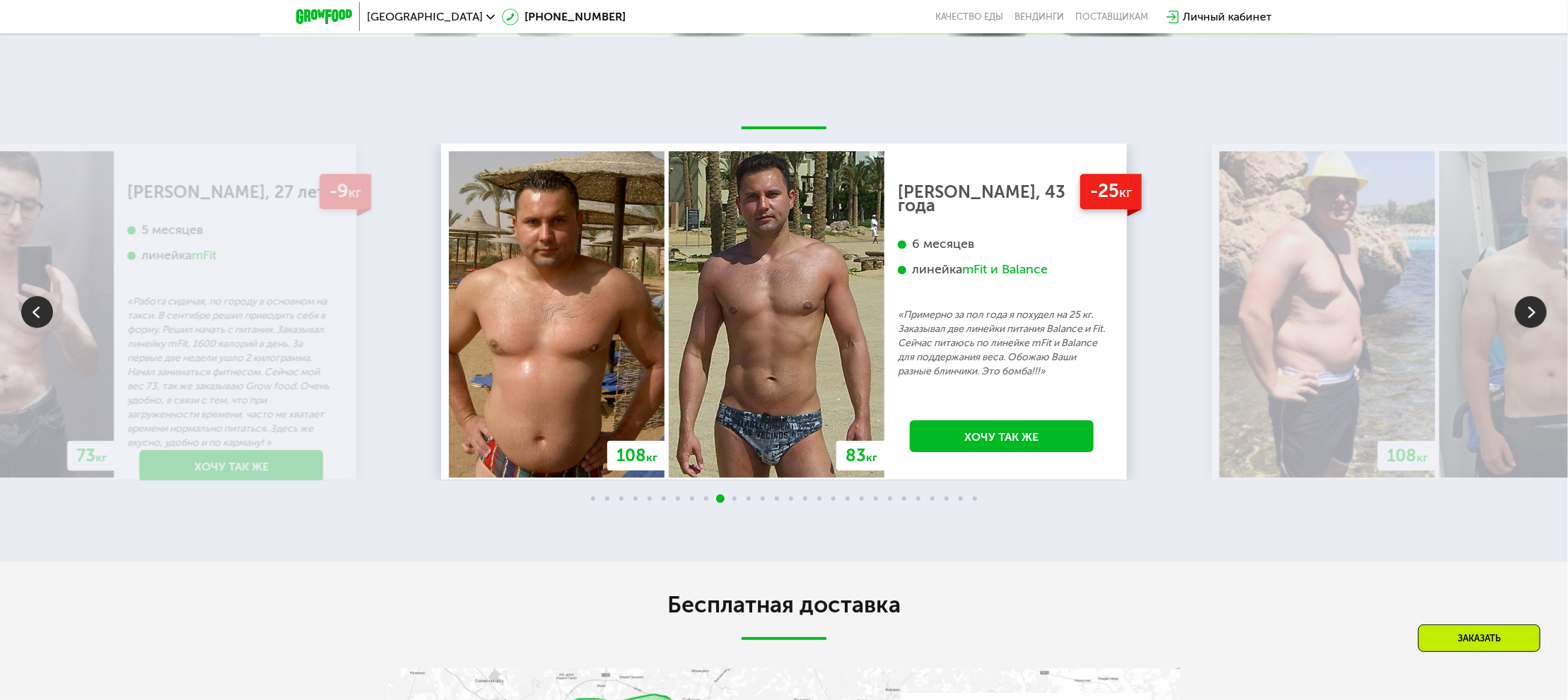
click at [1535, 317] on img at bounding box center [1531, 312] width 32 height 32
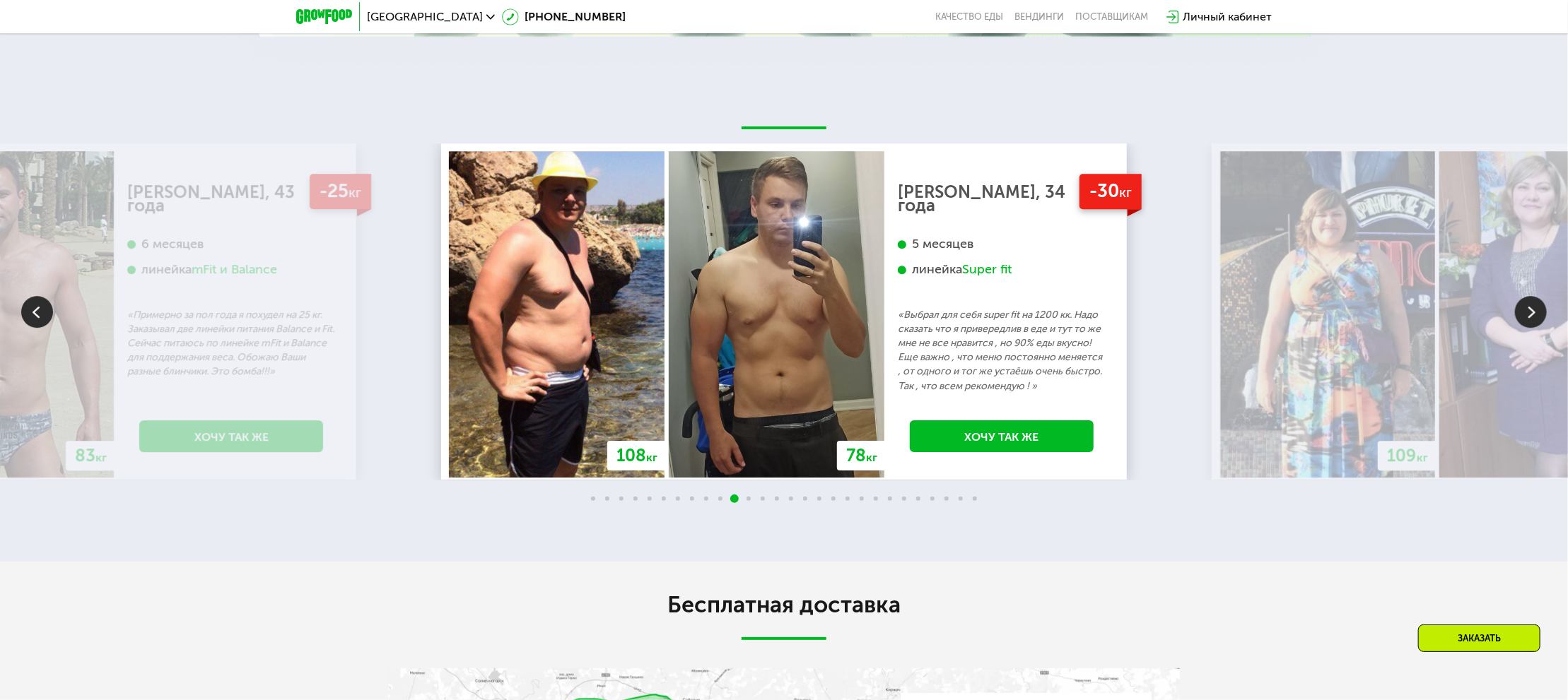
click at [1522, 316] on img at bounding box center [1531, 312] width 32 height 32
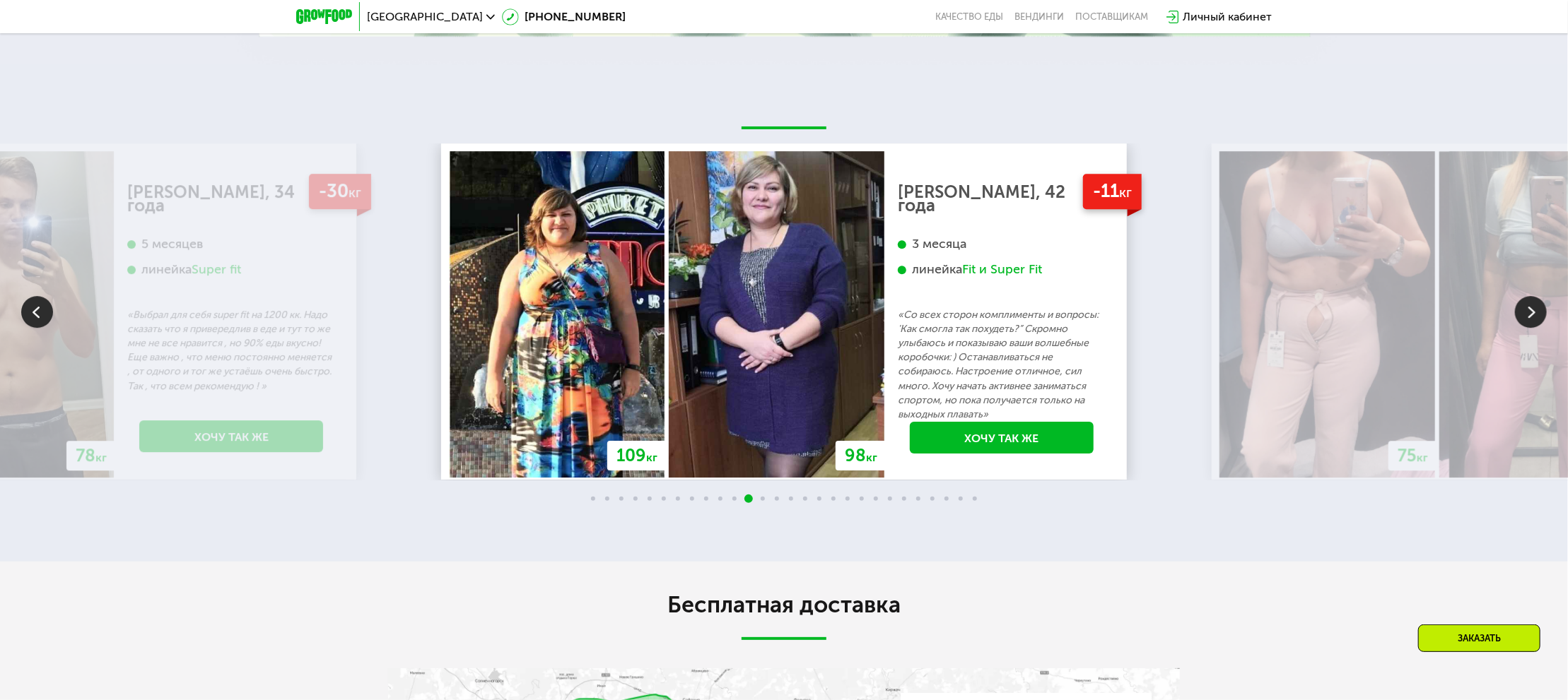
click at [1522, 316] on img at bounding box center [1531, 312] width 32 height 32
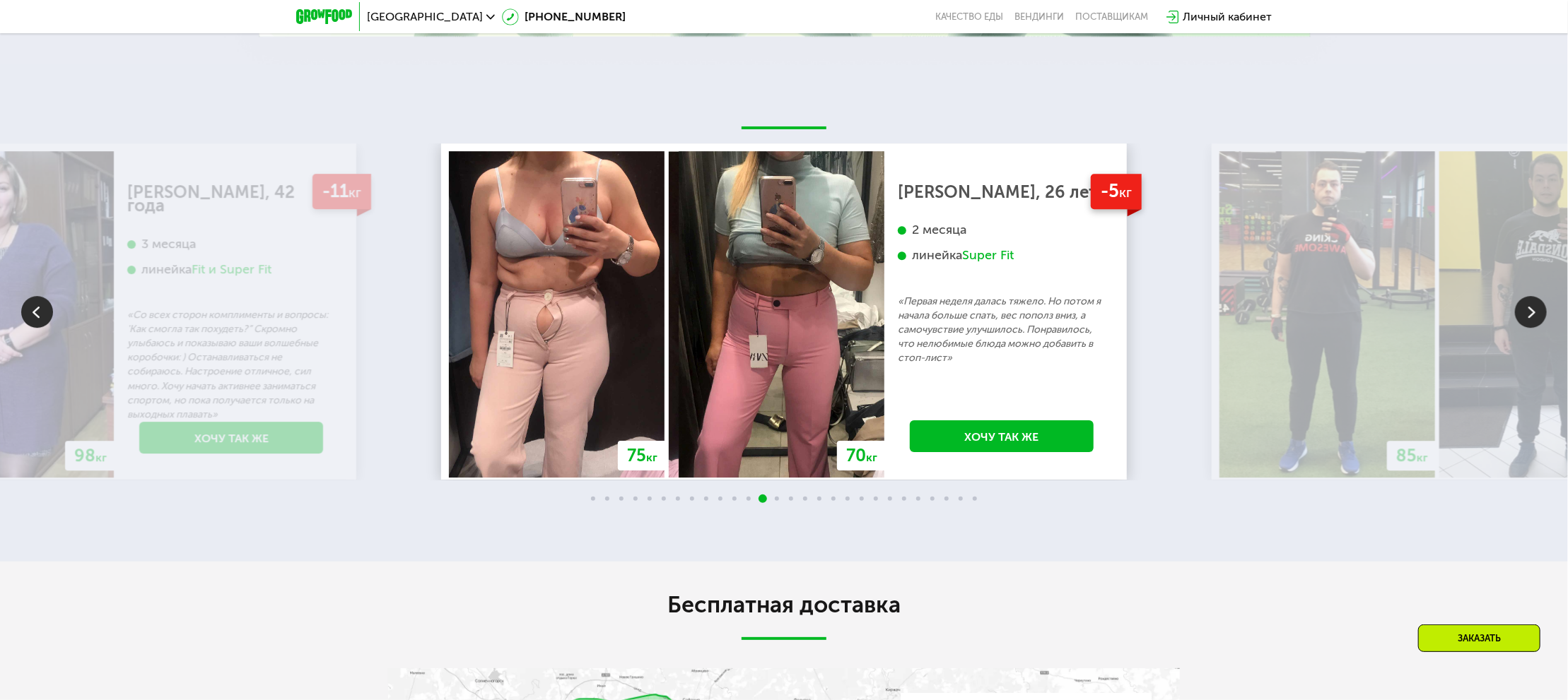
click at [1539, 310] on img at bounding box center [1531, 312] width 32 height 32
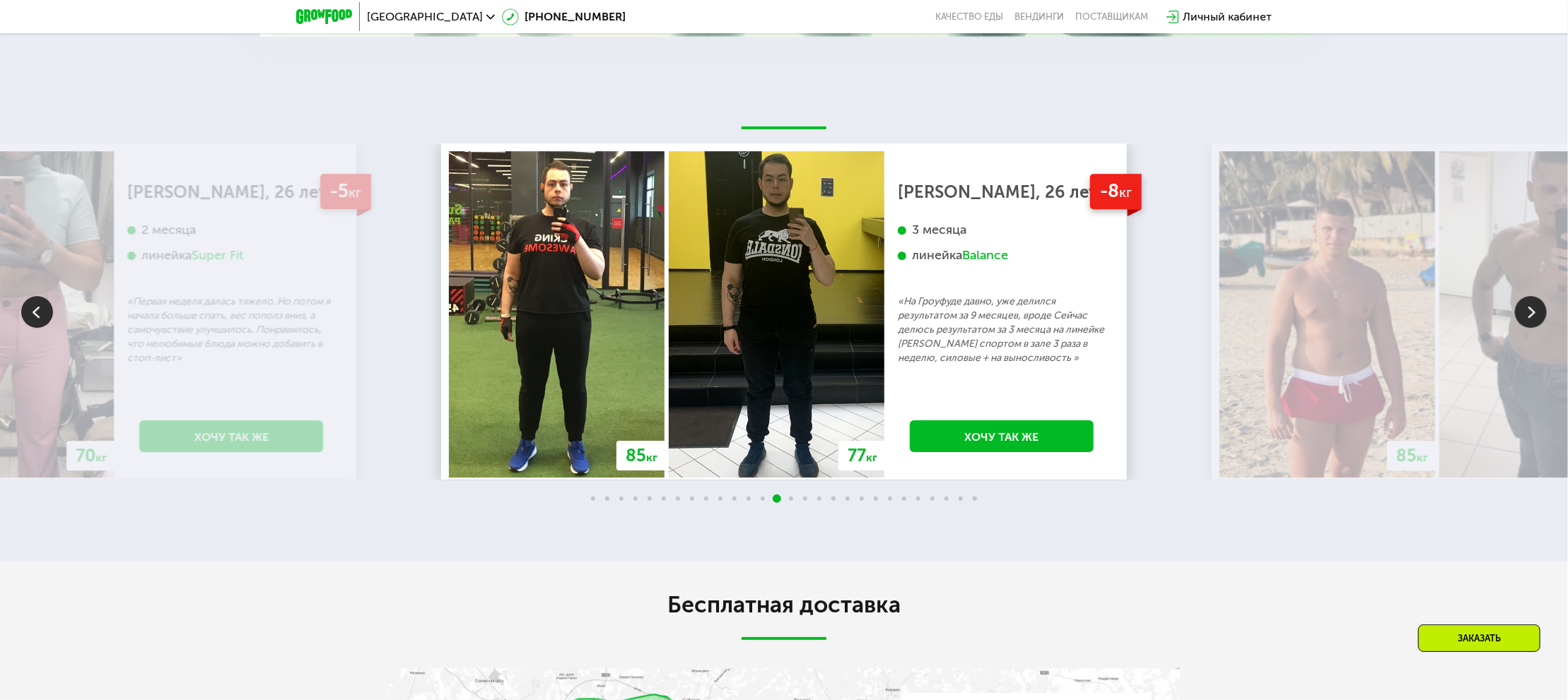
click at [1537, 310] on img at bounding box center [1531, 312] width 32 height 32
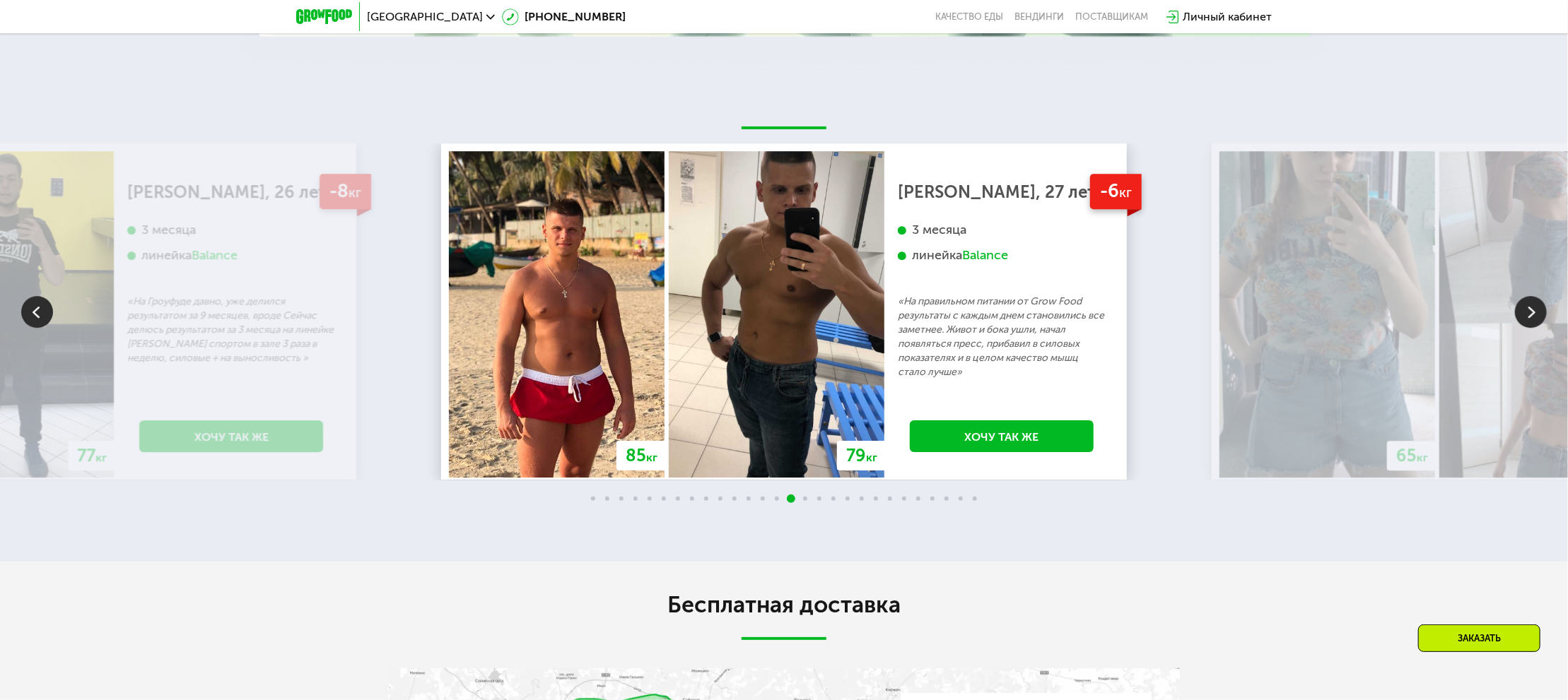
click at [1537, 310] on img at bounding box center [1531, 312] width 32 height 32
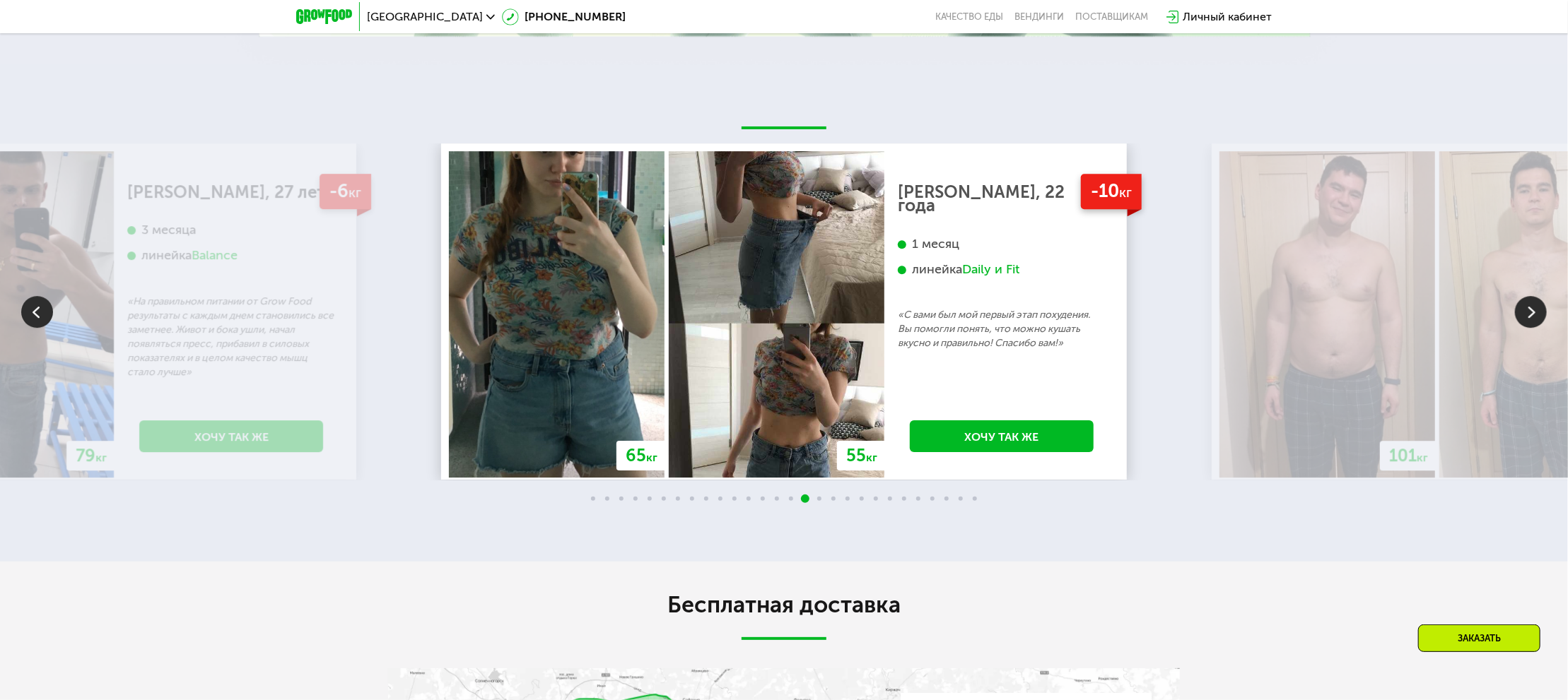
click at [1537, 310] on img at bounding box center [1531, 312] width 32 height 32
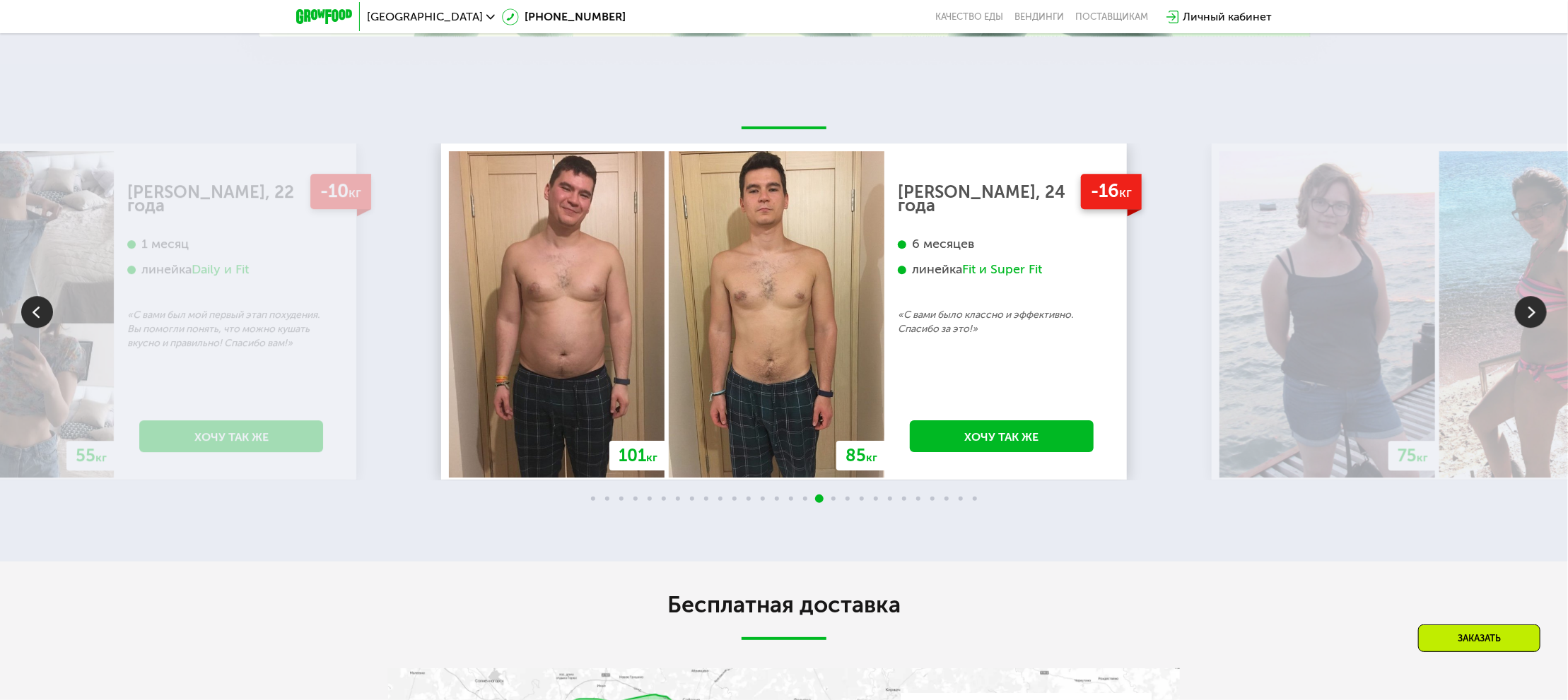
click at [1537, 310] on img at bounding box center [1531, 312] width 32 height 32
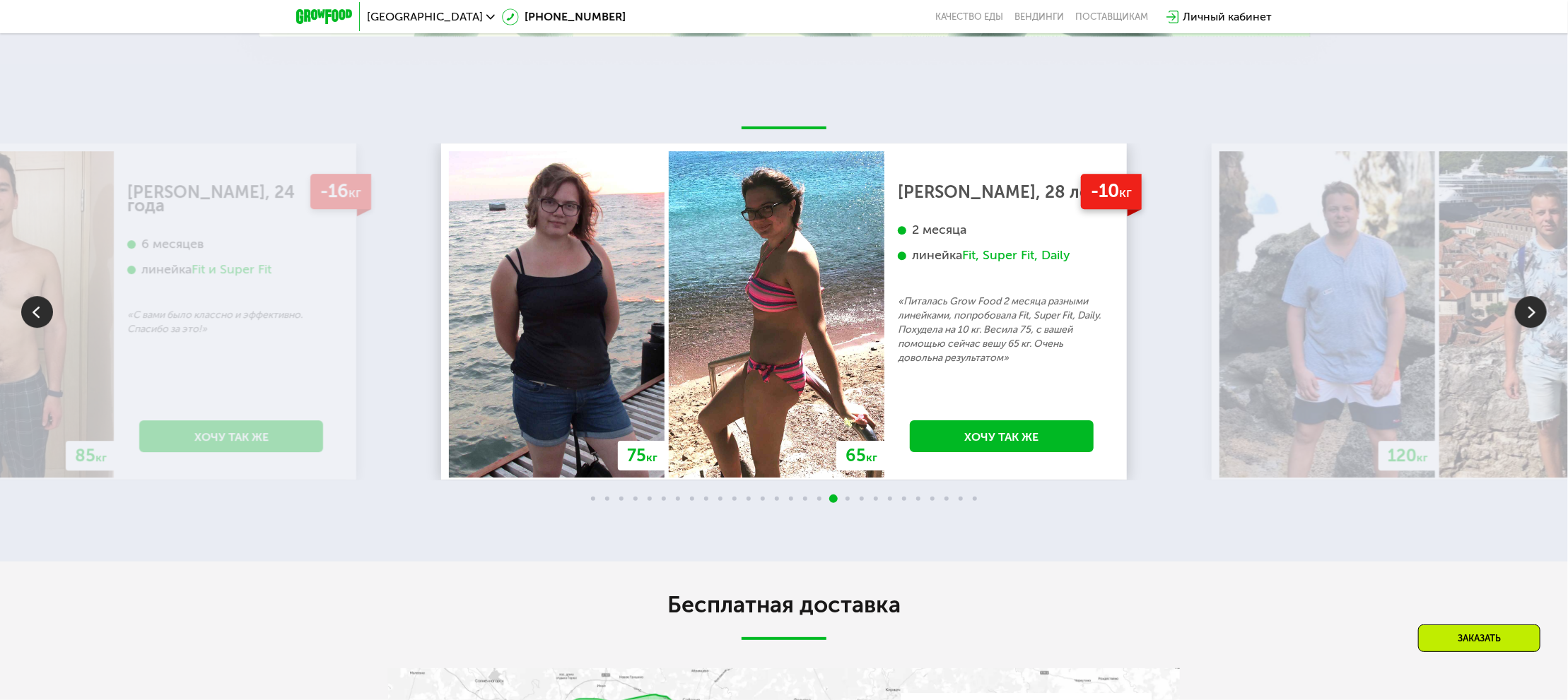
click at [1537, 310] on img at bounding box center [1531, 312] width 32 height 32
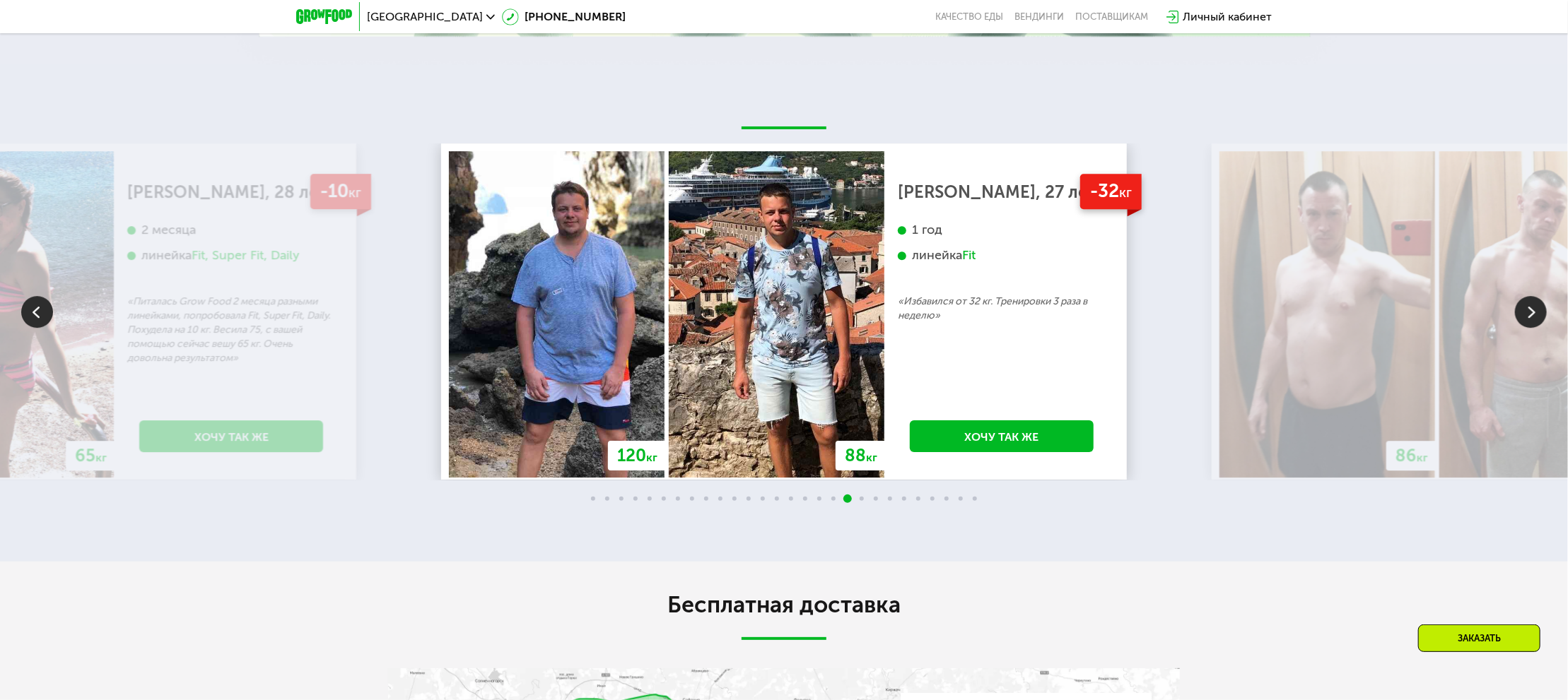
click at [1537, 310] on img at bounding box center [1531, 312] width 32 height 32
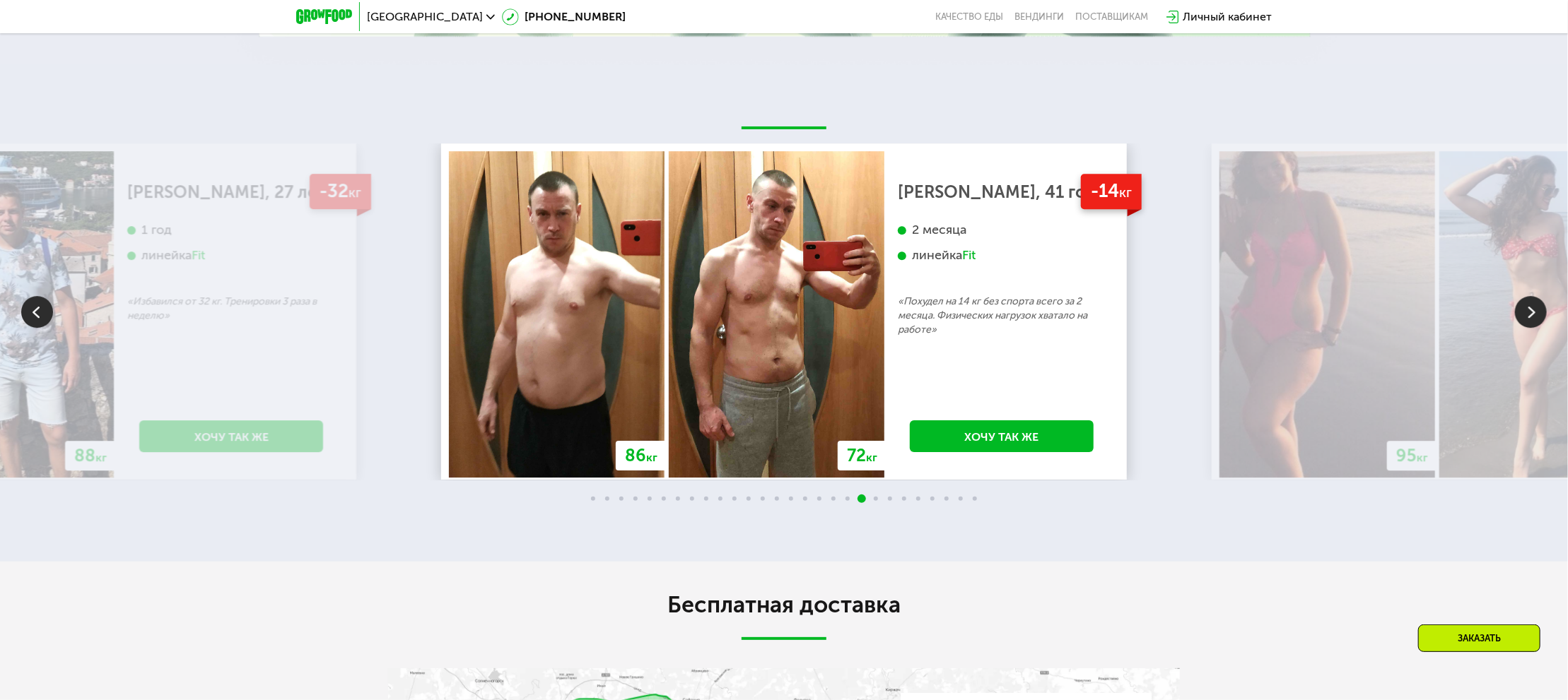
click at [1537, 310] on img at bounding box center [1531, 312] width 32 height 32
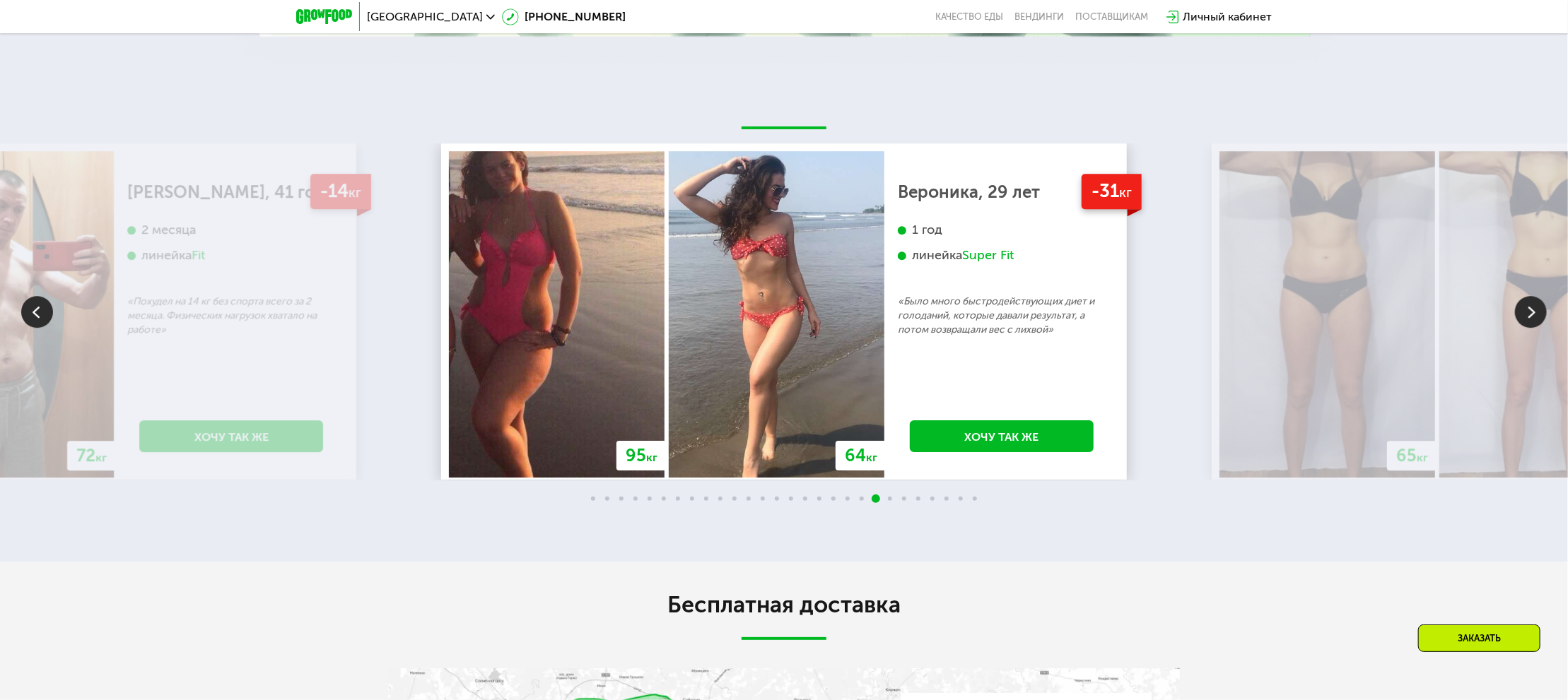
click at [1537, 310] on img at bounding box center [1531, 312] width 32 height 32
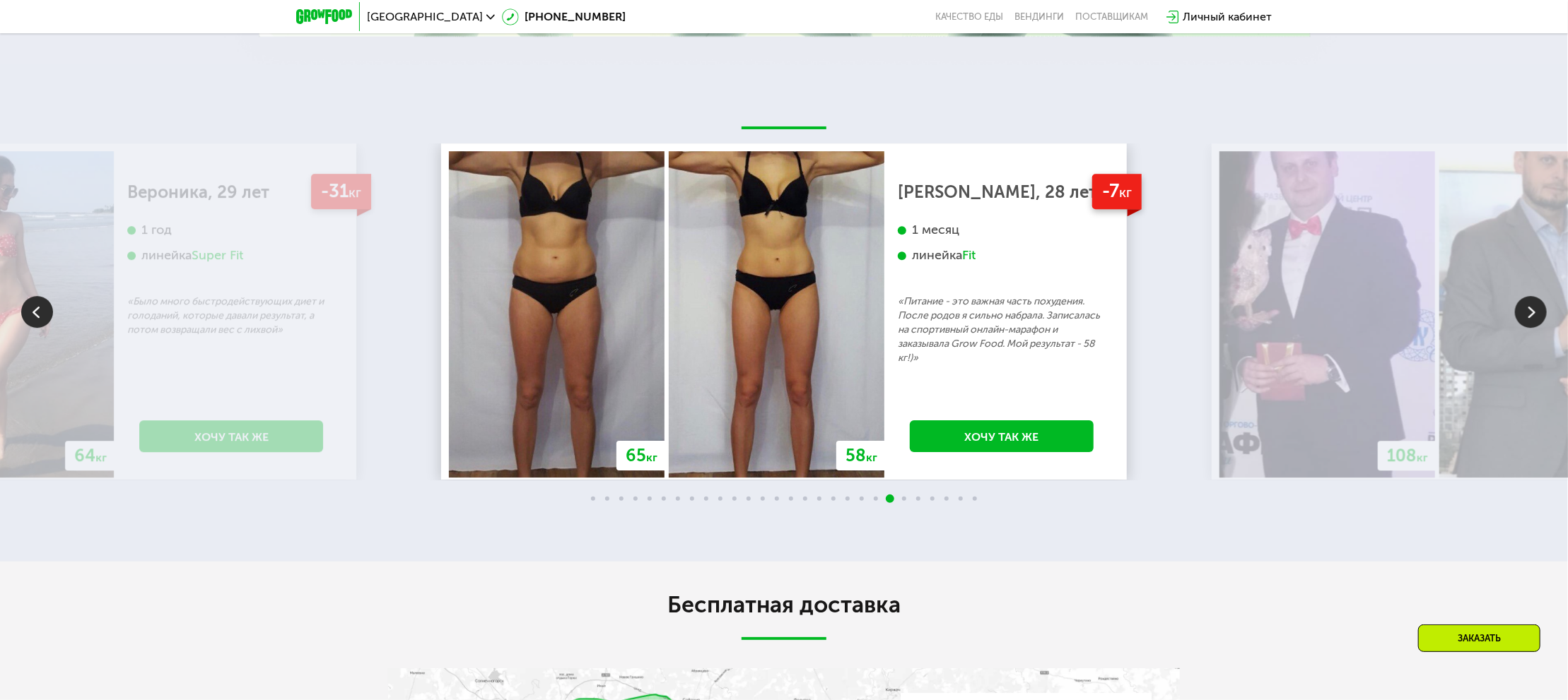
click at [1537, 310] on img at bounding box center [1531, 312] width 32 height 32
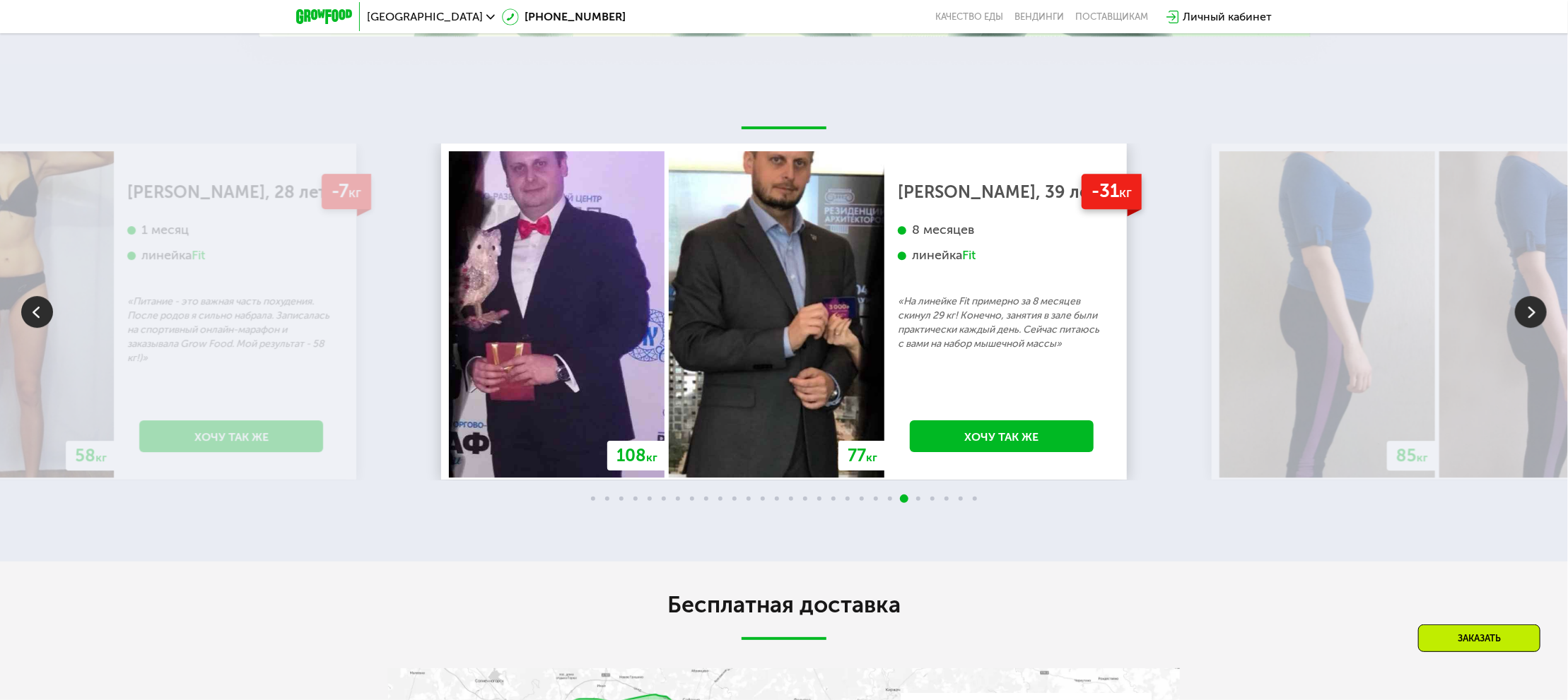
click at [1537, 310] on img at bounding box center [1531, 312] width 32 height 32
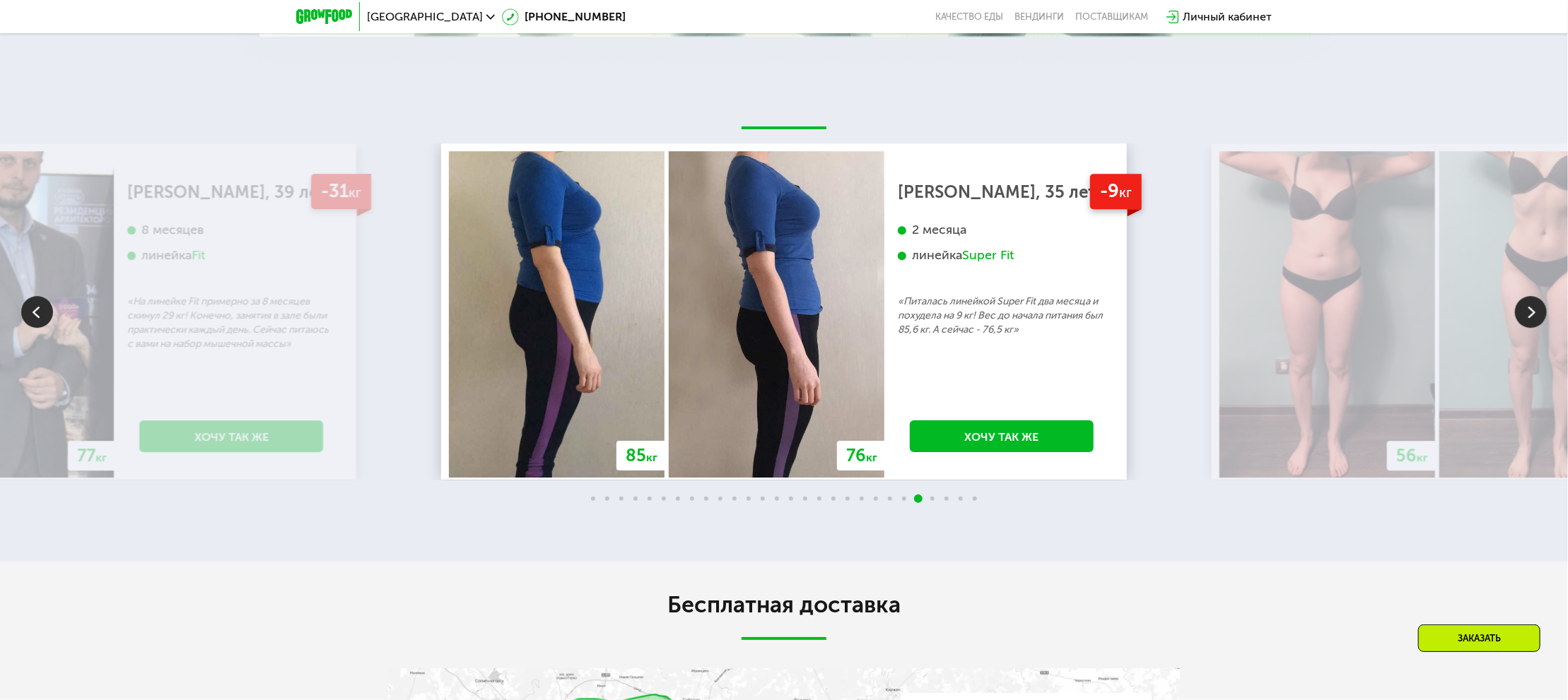
click at [1537, 310] on img at bounding box center [1531, 312] width 32 height 32
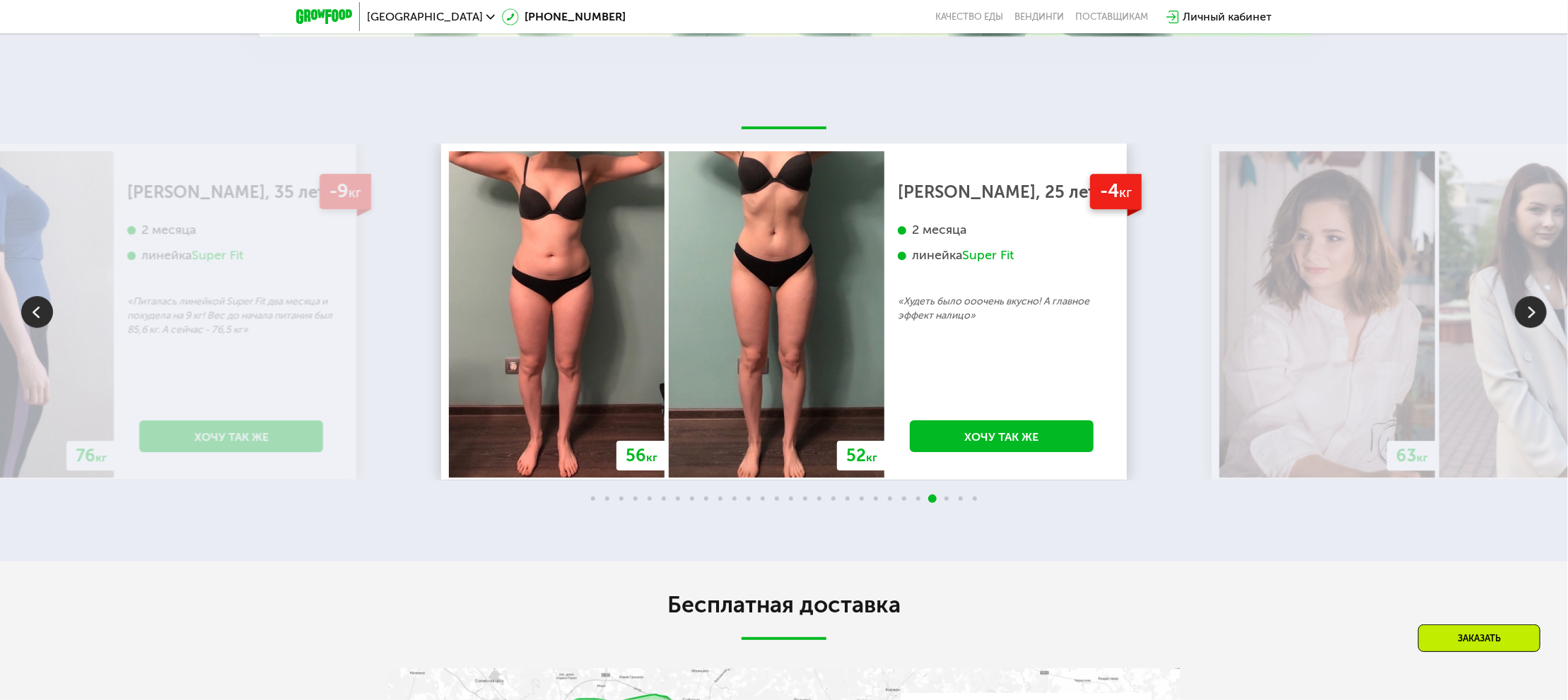
click at [1538, 310] on img at bounding box center [1531, 312] width 32 height 32
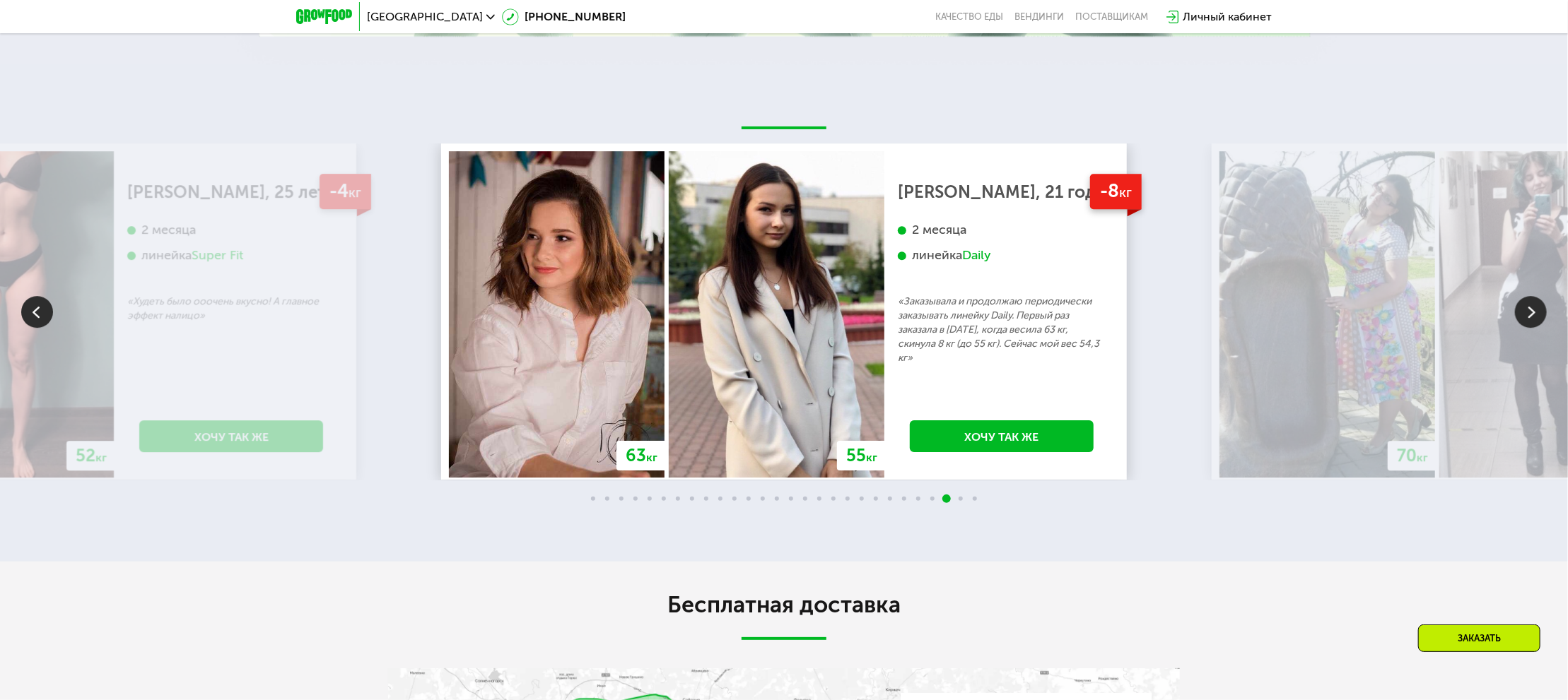
click at [1538, 310] on img at bounding box center [1531, 312] width 32 height 32
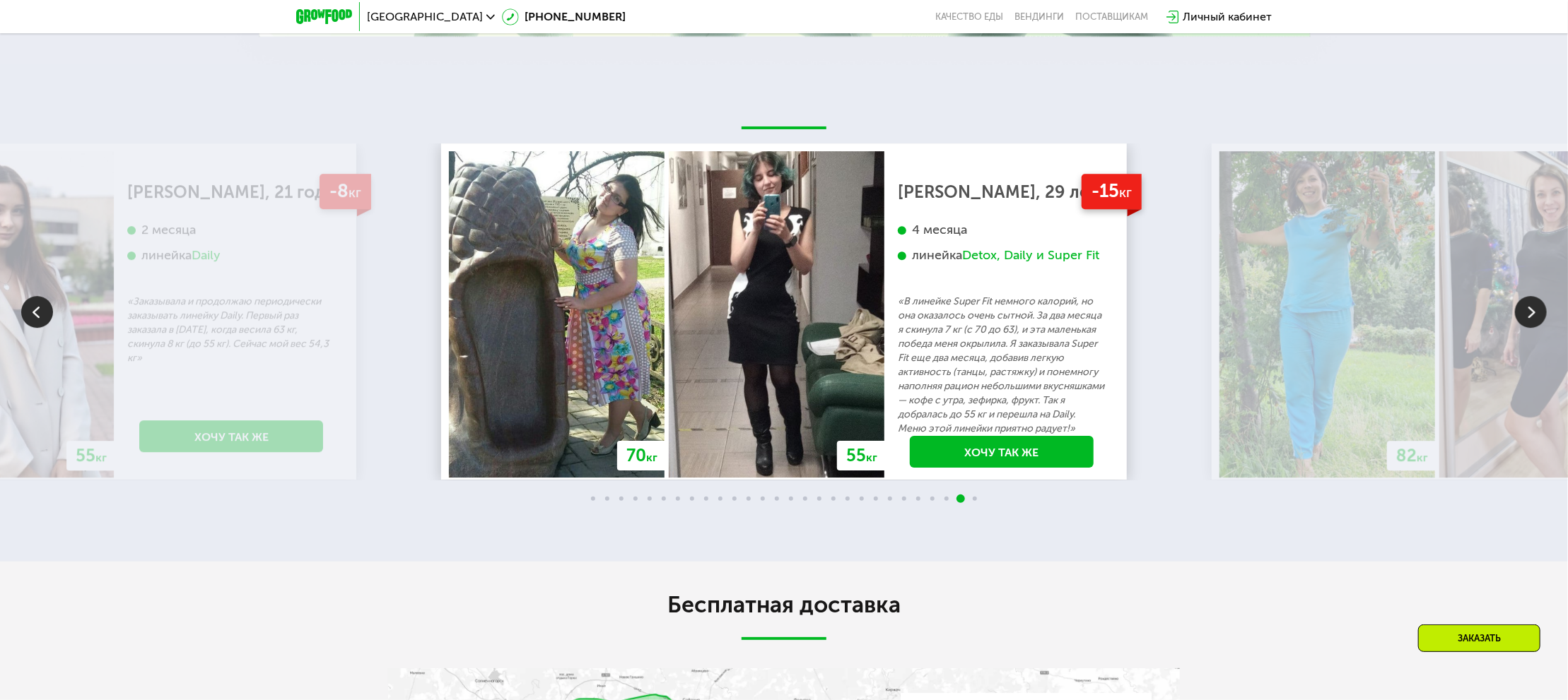
click at [1538, 310] on img at bounding box center [1531, 312] width 32 height 32
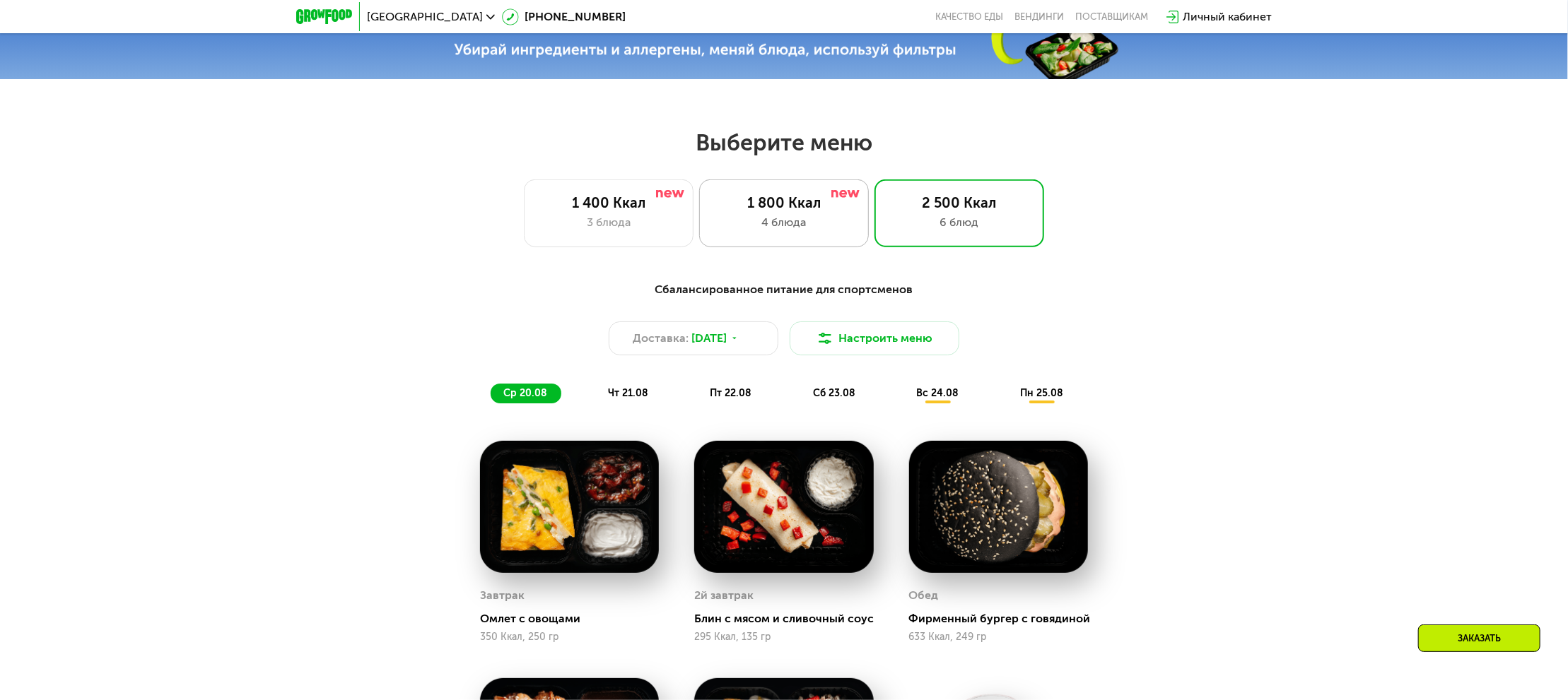
scroll to position [906, 0]
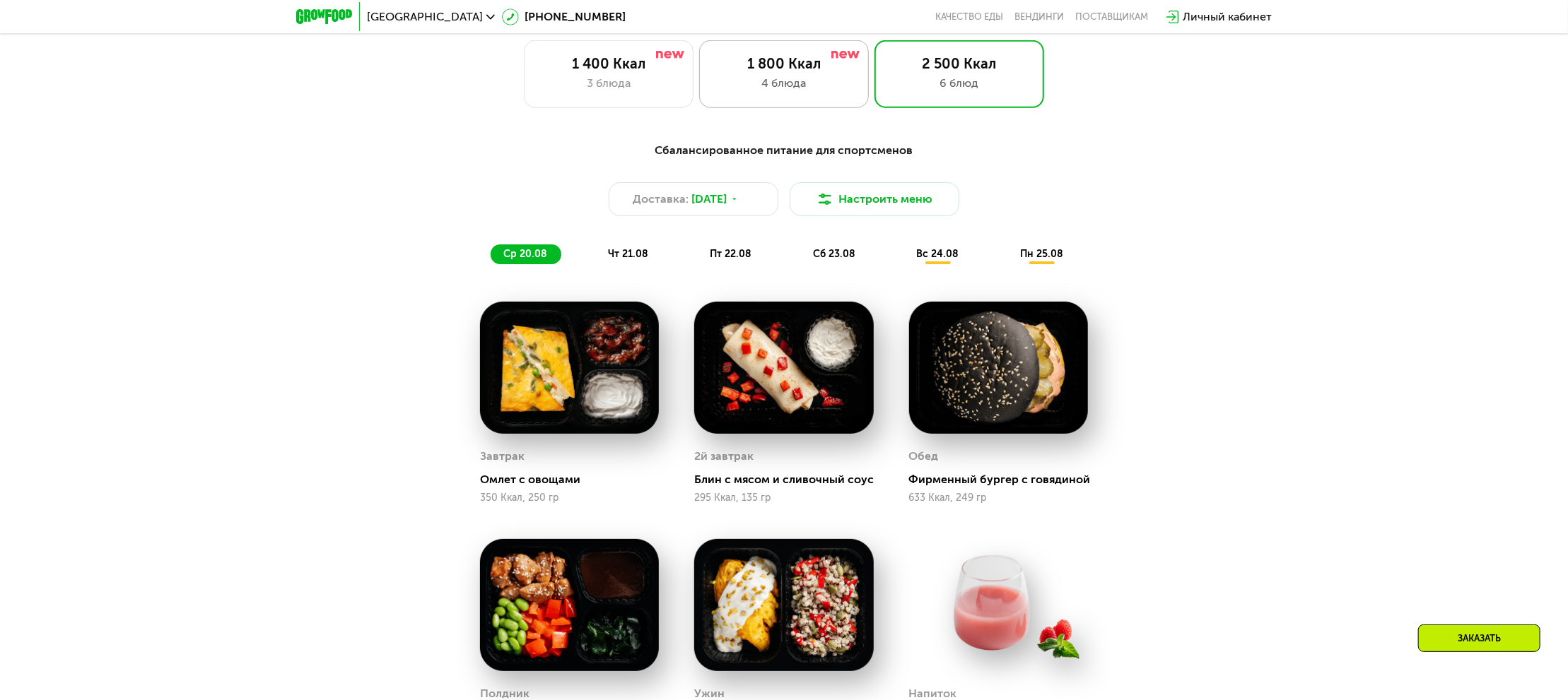
click at [789, 91] on div "4 блюда" at bounding box center [784, 83] width 140 height 17
